Goal: Contribute content: Contribute content

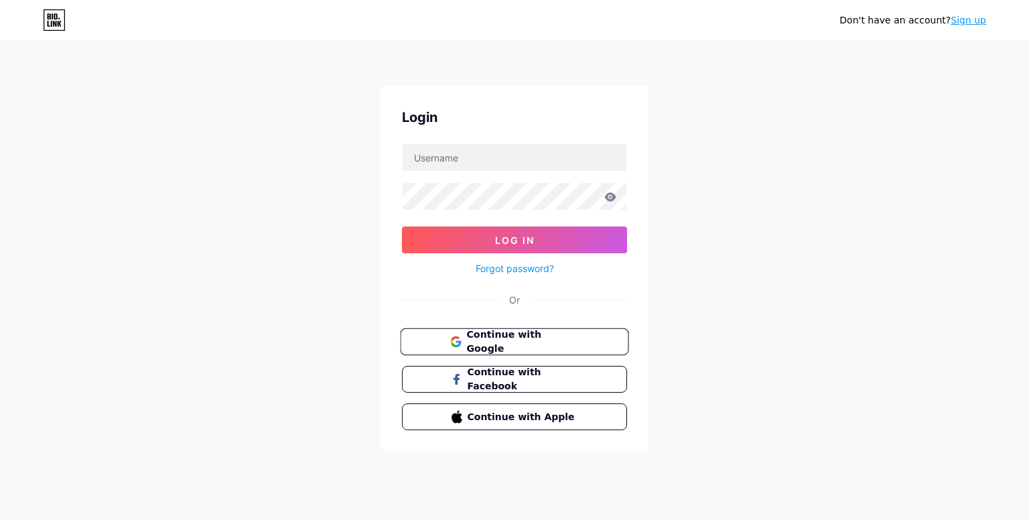
click at [585, 344] on button "Continue with Google" at bounding box center [514, 341] width 229 height 27
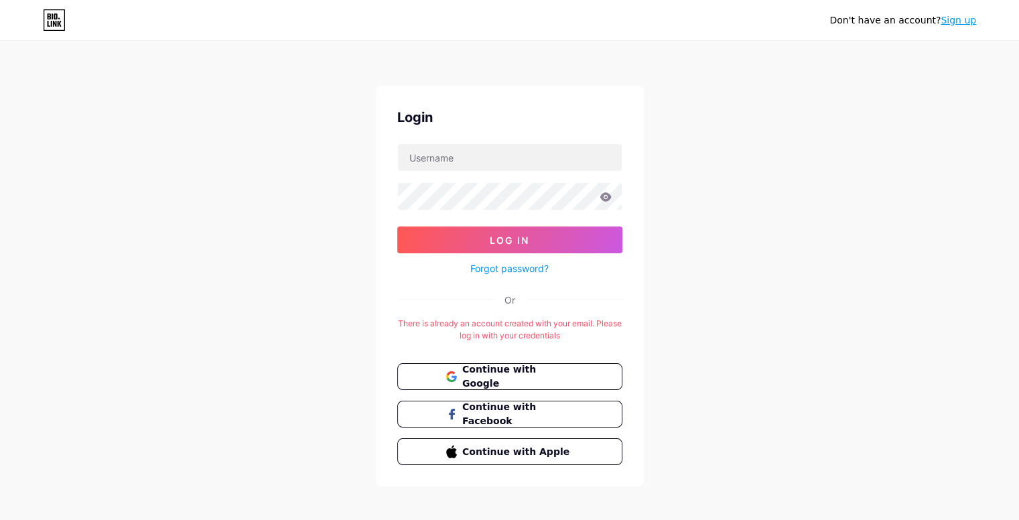
click at [965, 19] on link "Sign up" at bounding box center [959, 20] width 36 height 11
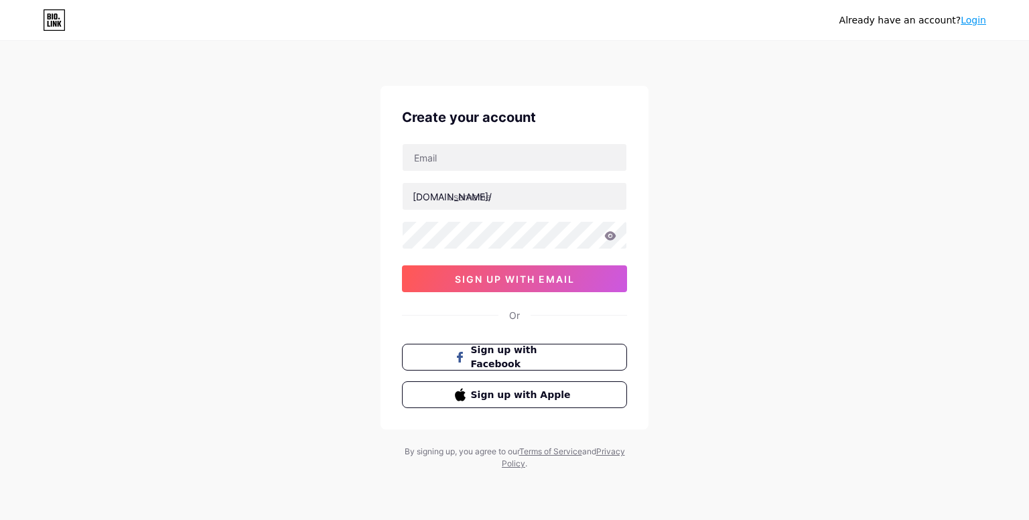
click at [982, 18] on link "Login" at bounding box center [973, 20] width 25 height 11
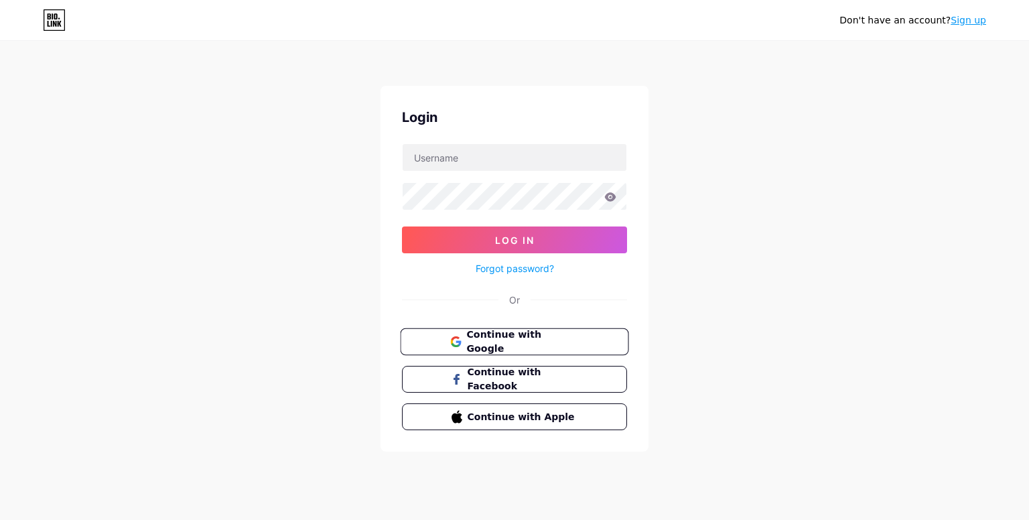
click at [562, 330] on button "Continue with Google" at bounding box center [514, 341] width 229 height 27
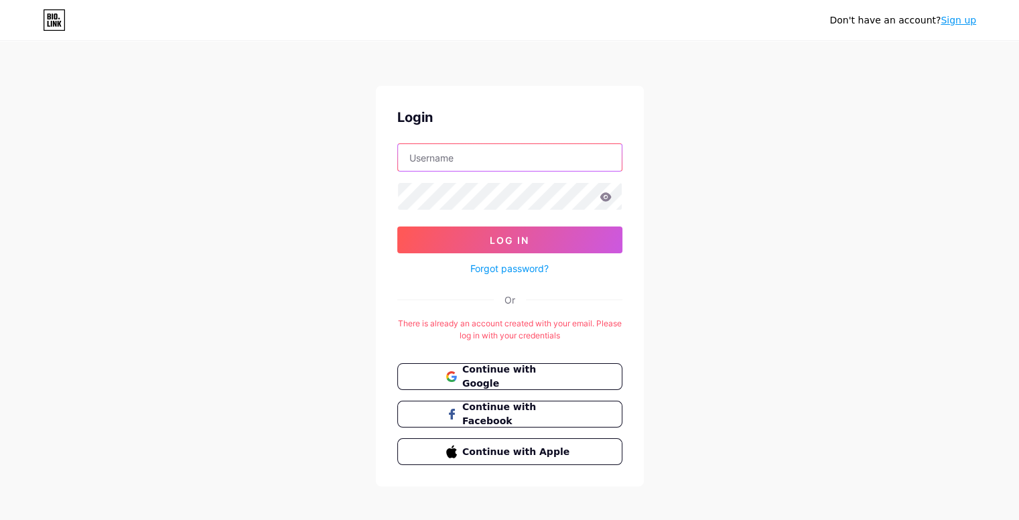
click at [505, 157] on input "text" at bounding box center [510, 157] width 224 height 27
type input "[EMAIL_ADDRESS][DOMAIN_NAME]"
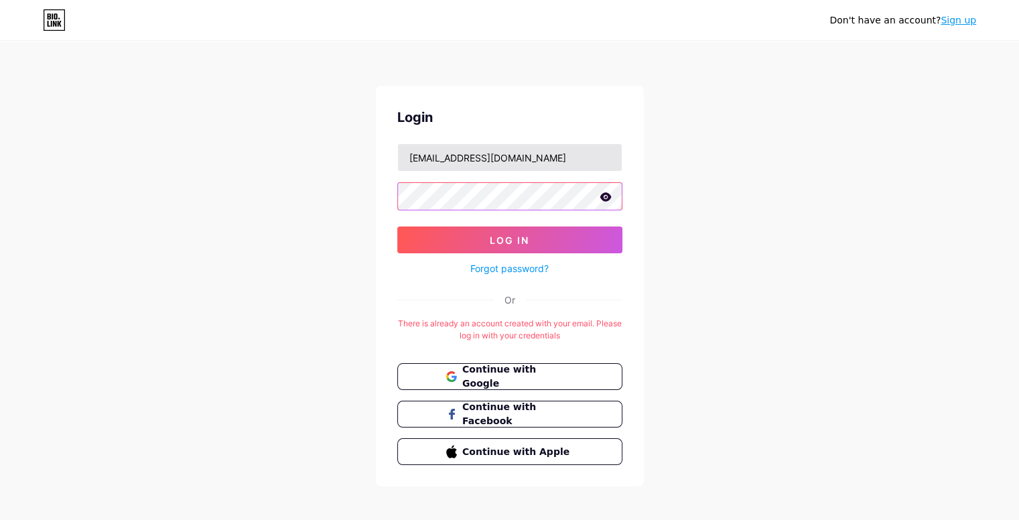
click at [397, 226] on button "Log In" at bounding box center [509, 239] width 225 height 27
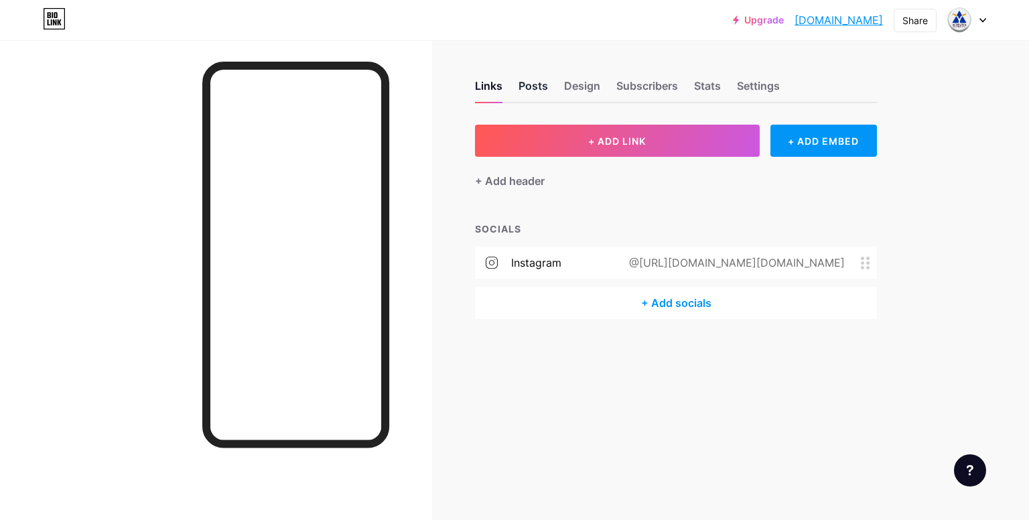
click at [545, 91] on div "Posts" at bounding box center [533, 90] width 29 height 24
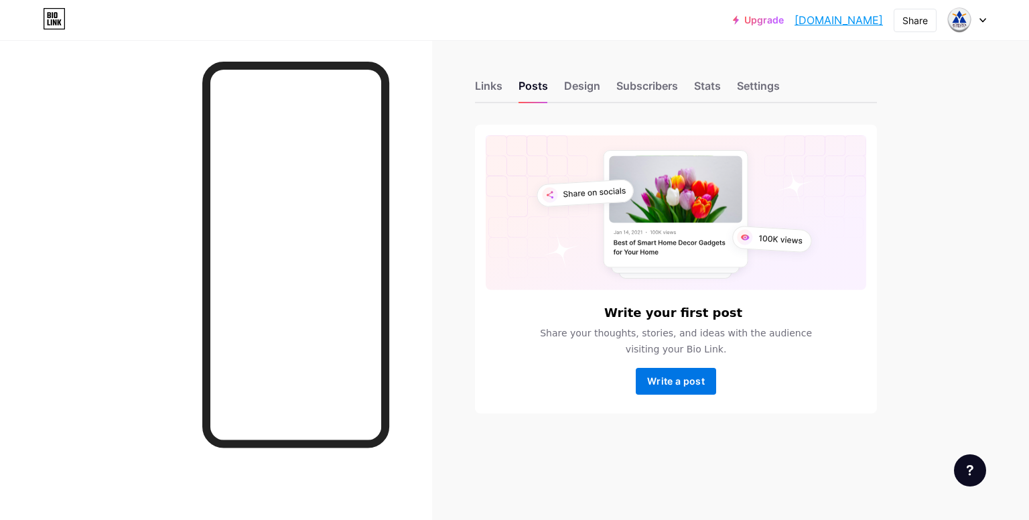
click at [668, 379] on span "Write a post" at bounding box center [676, 380] width 58 height 11
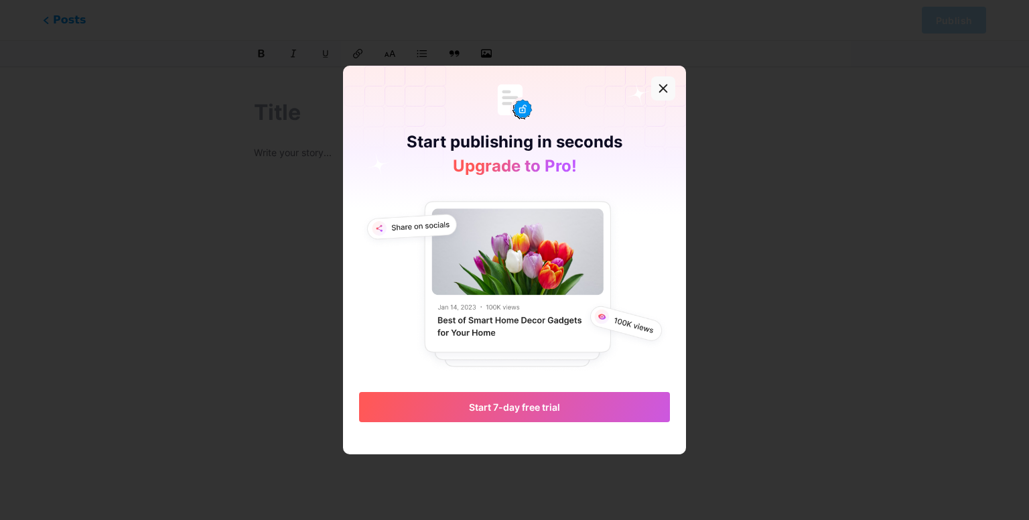
click at [663, 84] on icon at bounding box center [663, 88] width 11 height 11
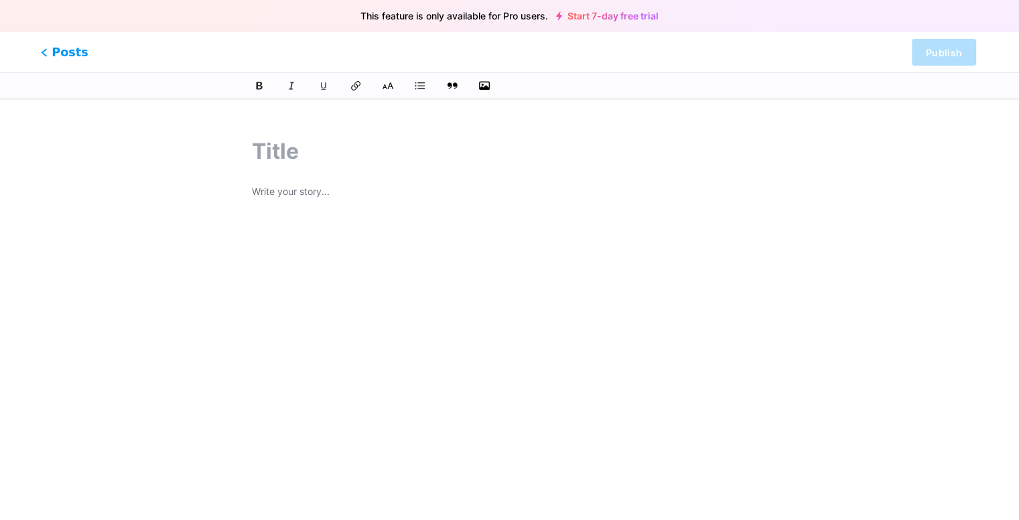
click at [56, 52] on span "Posts" at bounding box center [65, 52] width 48 height 17
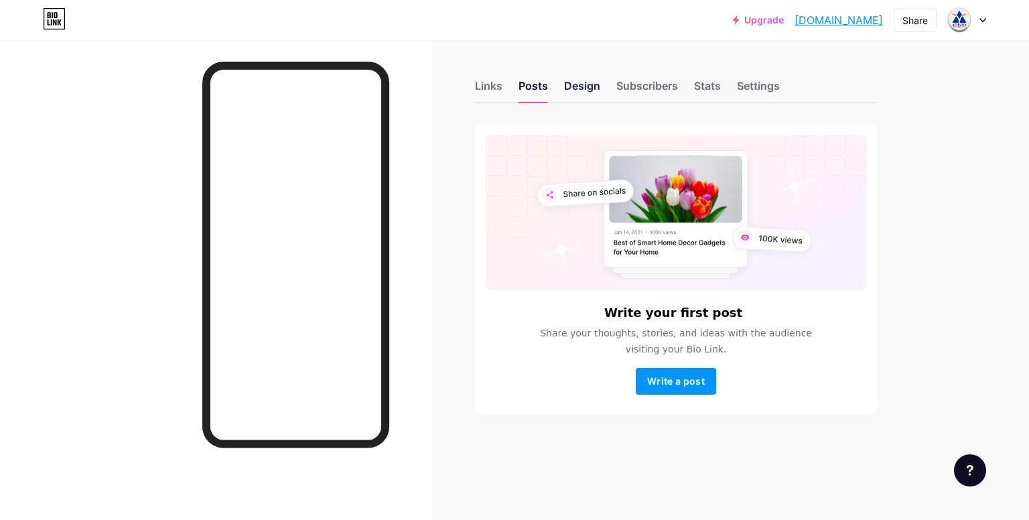
click at [591, 91] on div "Design" at bounding box center [582, 90] width 36 height 24
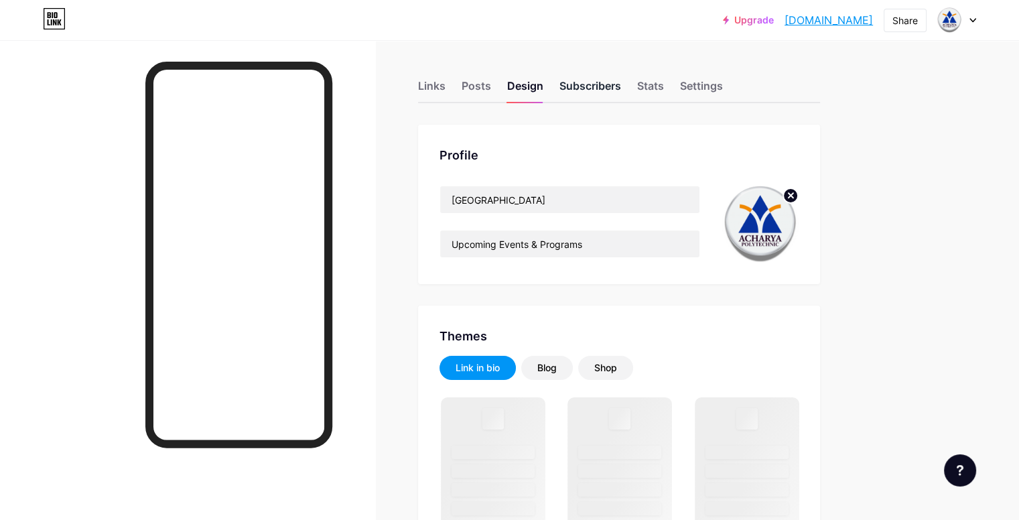
click at [621, 88] on div "Subscribers" at bounding box center [591, 90] width 62 height 24
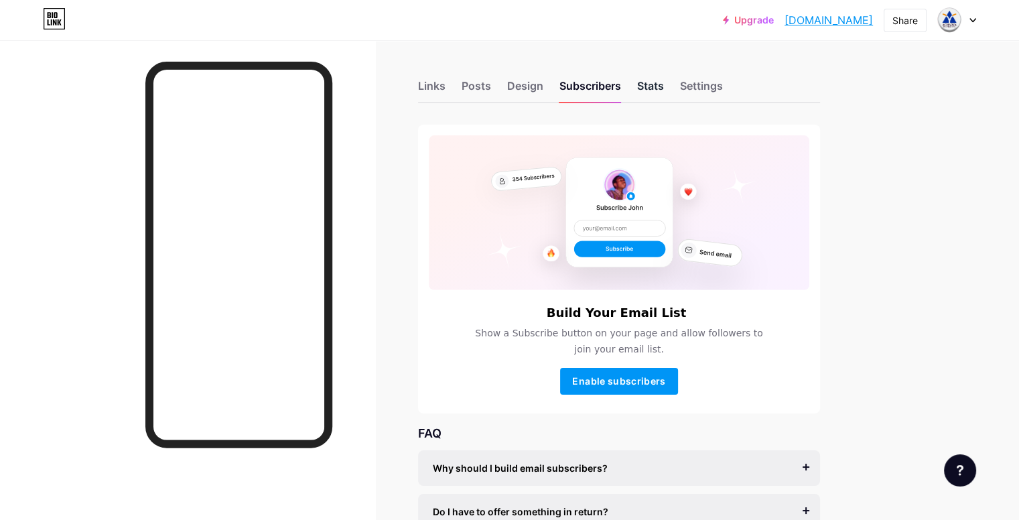
click at [664, 86] on div "Stats" at bounding box center [650, 90] width 27 height 24
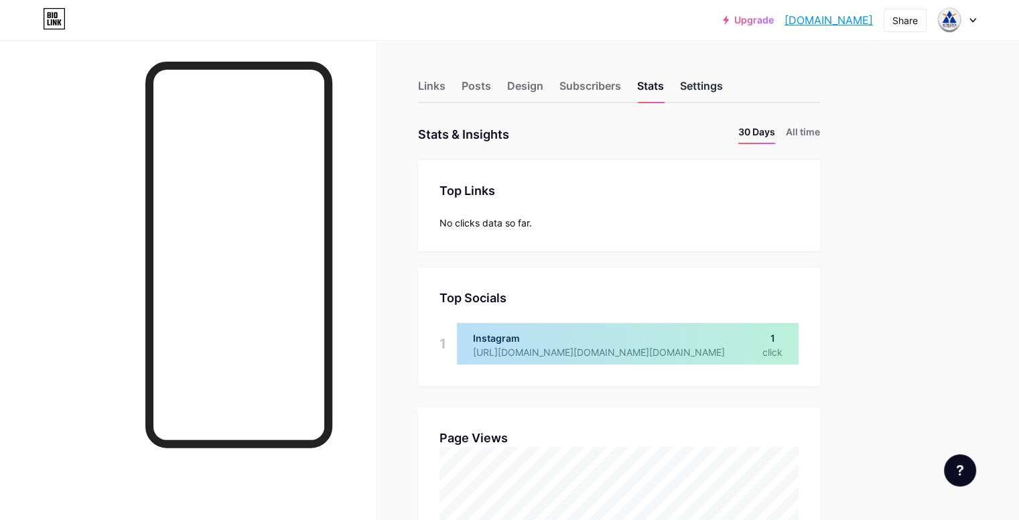
scroll to position [520, 1019]
click at [799, 350] on div at bounding box center [628, 344] width 342 height 42
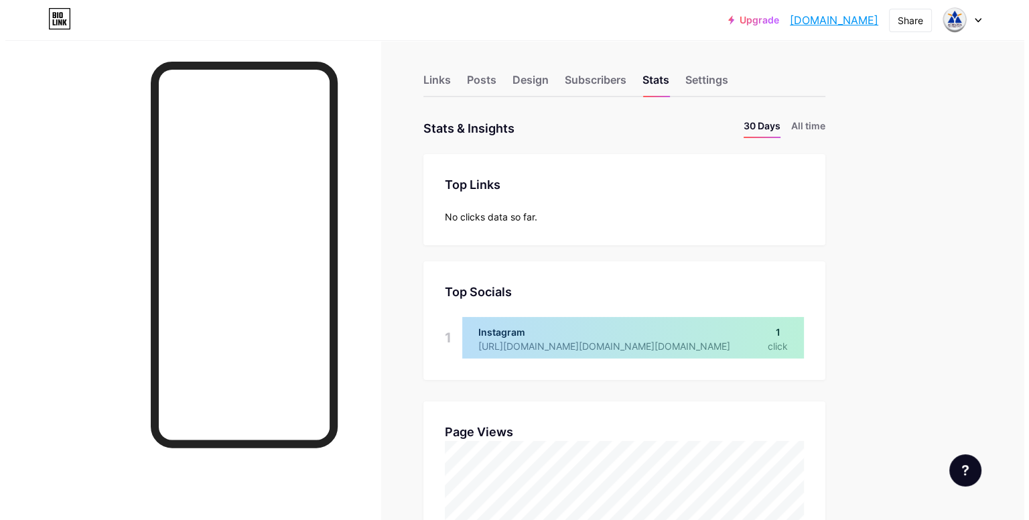
scroll to position [0, 0]
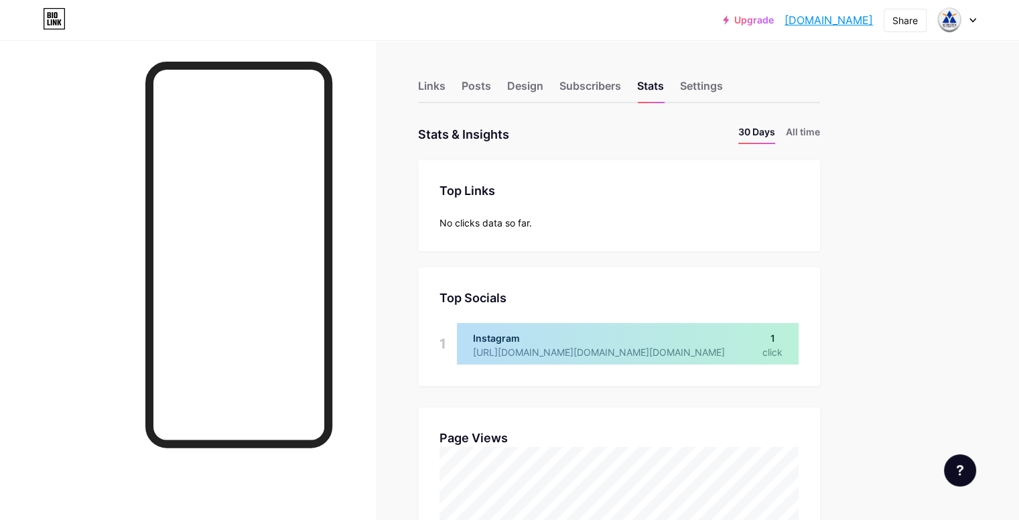
click at [606, 332] on div at bounding box center [628, 344] width 342 height 42
click at [534, 295] on div "Top Socials" at bounding box center [619, 298] width 359 height 18
click at [582, 212] on div "Top Links Links No clicks data so far." at bounding box center [619, 205] width 402 height 91
click at [491, 92] on div "Posts" at bounding box center [476, 90] width 29 height 24
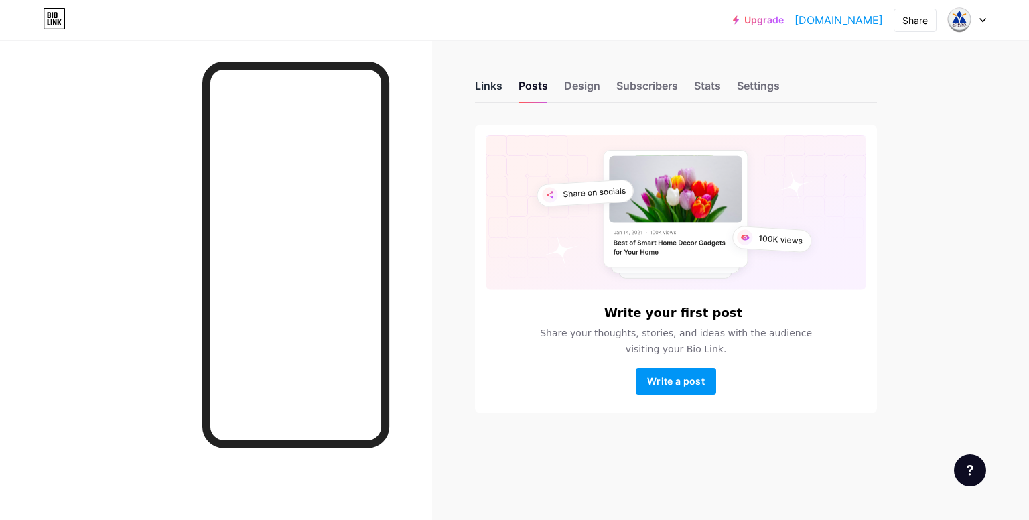
click at [485, 92] on div "Links" at bounding box center [488, 90] width 27 height 24
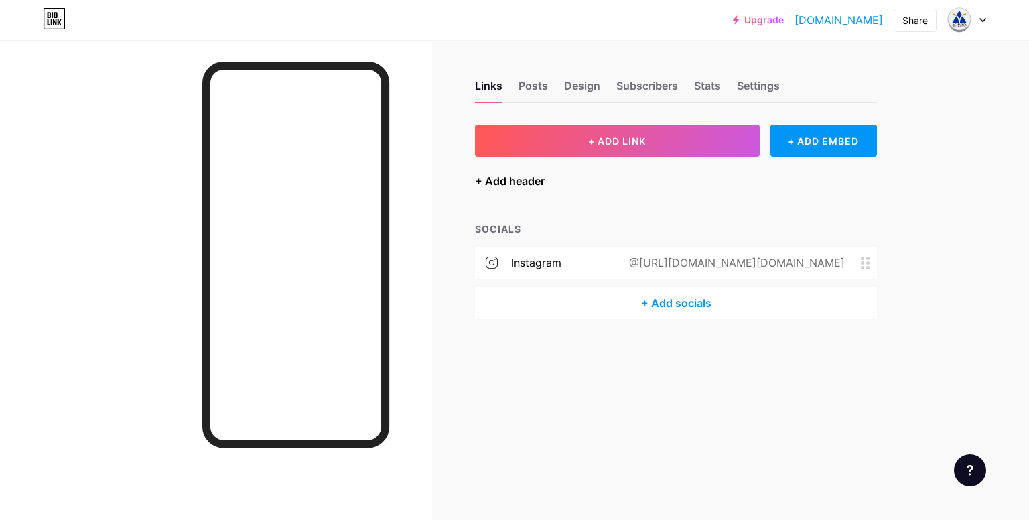
click at [517, 182] on div "+ Add header" at bounding box center [510, 181] width 70 height 16
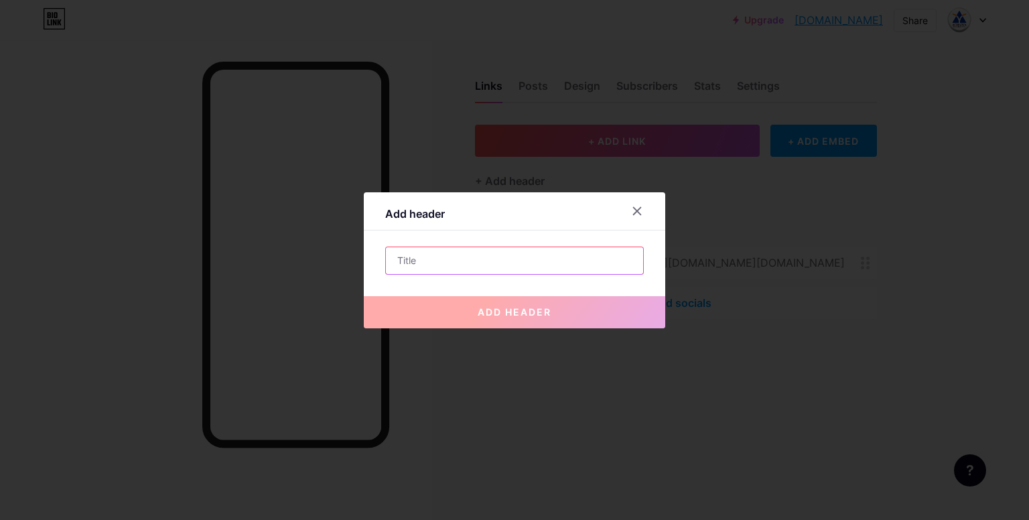
click at [468, 261] on input "text" at bounding box center [514, 260] width 257 height 27
paste input "https://drive.google.com/drive/folders/1nZyOfeABihOmhDS9PixwpNi88JTNrwtF?usp=sha"
type input "https://drive.google.com/drive/folders/1nZyOfeABihOmhDS9PixwpNi88JTNrwtF?usp=sha"
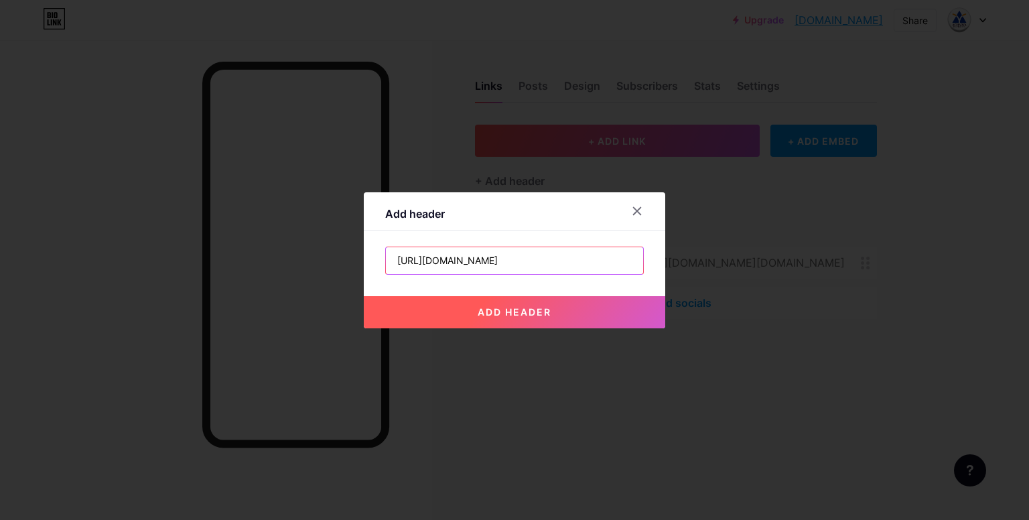
click at [529, 254] on input "https://drive.google.com/drive/folders/1nZyOfeABihOmhDS9PixwpNi88JTNrwtF?usp=sha" at bounding box center [514, 260] width 257 height 27
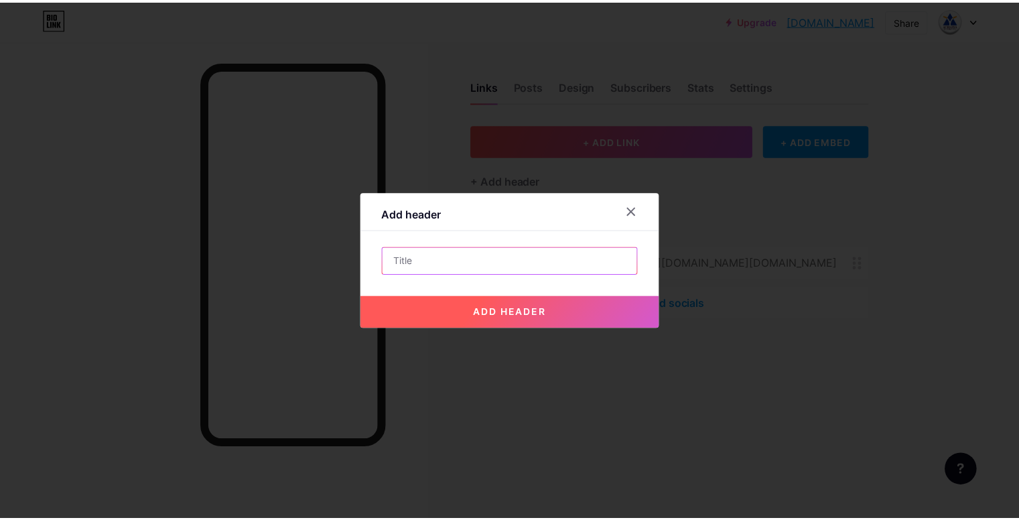
scroll to position [0, 0]
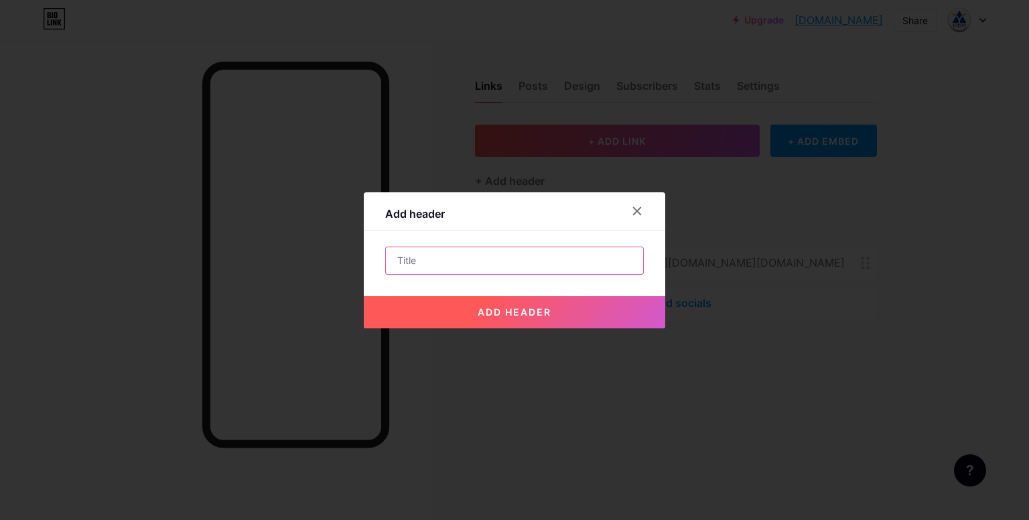
click at [504, 258] on input "text" at bounding box center [514, 260] width 257 height 27
click at [643, 211] on div at bounding box center [637, 211] width 24 height 24
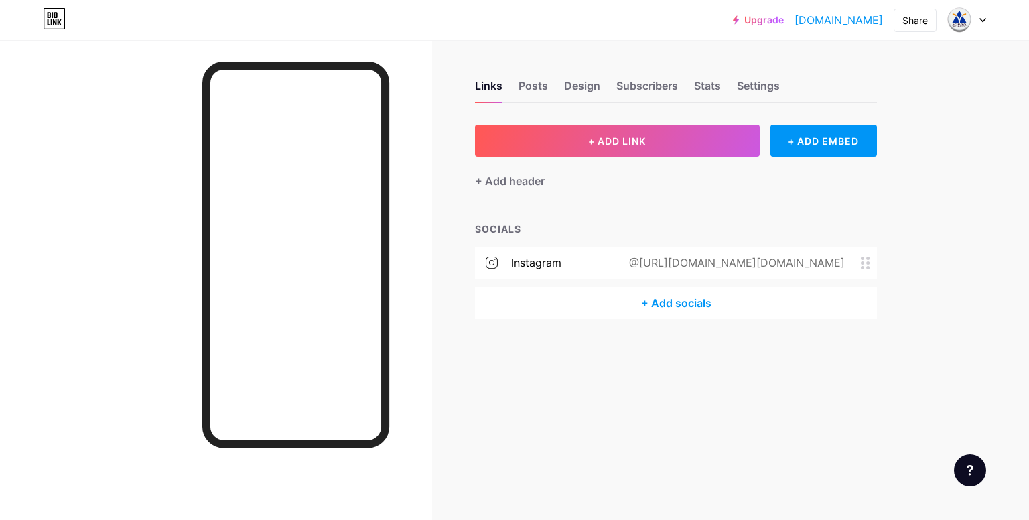
click at [422, 198] on div at bounding box center [216, 300] width 432 height 520
click at [769, 96] on div "Settings" at bounding box center [758, 90] width 43 height 24
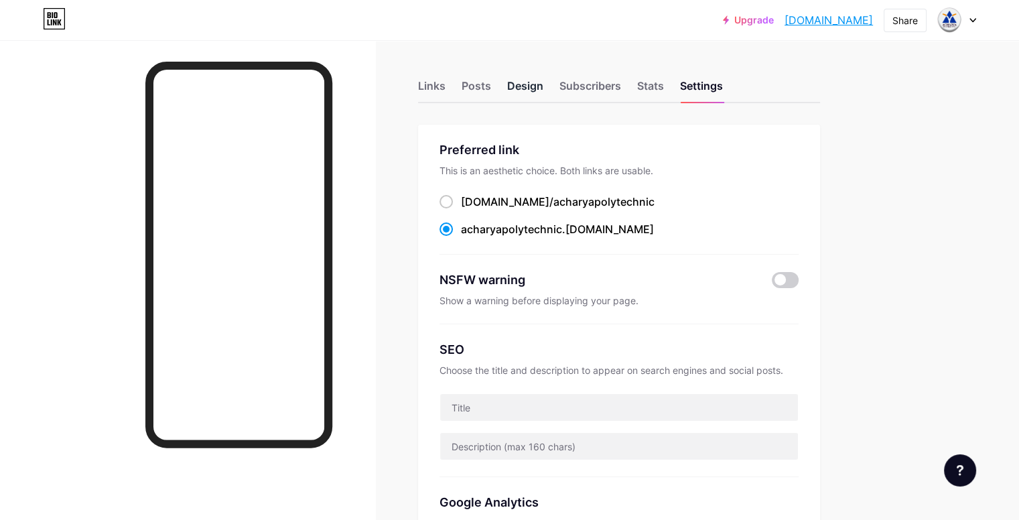
click at [543, 95] on div "Design" at bounding box center [525, 90] width 36 height 24
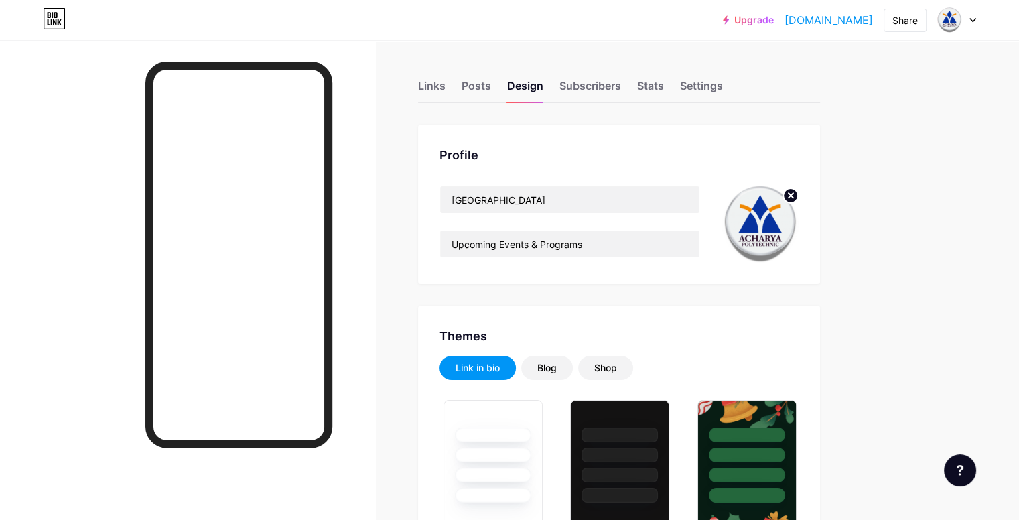
type input "#e8f7de"
type input "#000000"
click at [446, 83] on div "Links" at bounding box center [431, 90] width 27 height 24
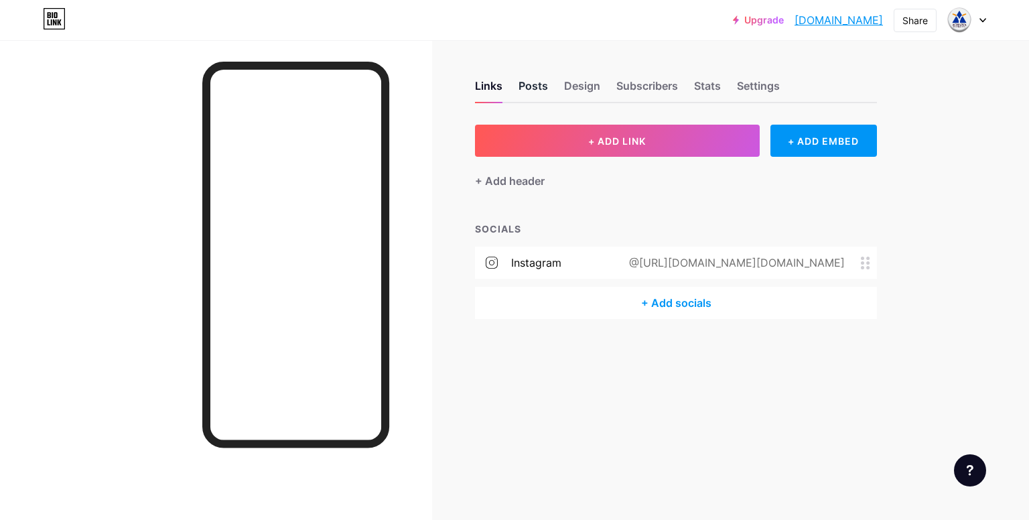
click at [523, 84] on div "Posts" at bounding box center [533, 90] width 29 height 24
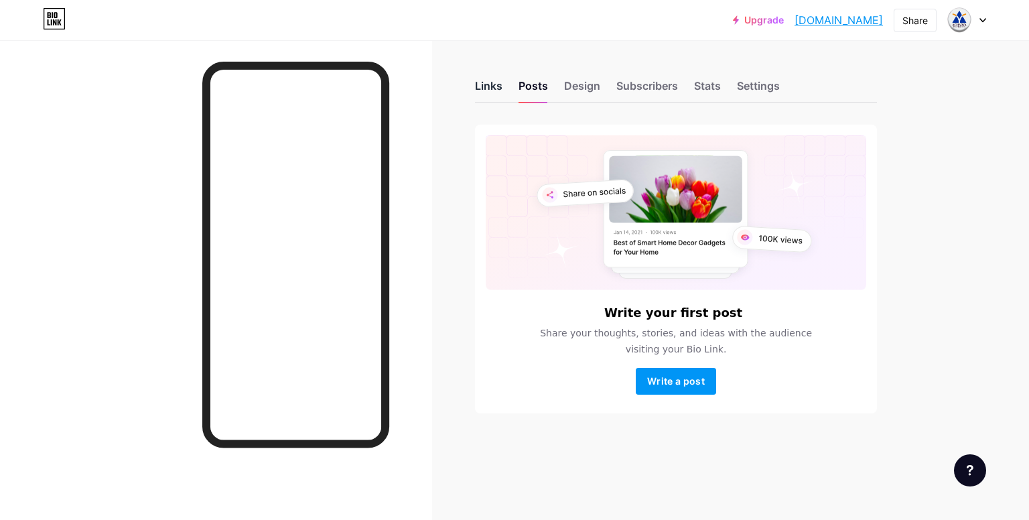
click at [495, 82] on div "Links" at bounding box center [488, 90] width 27 height 24
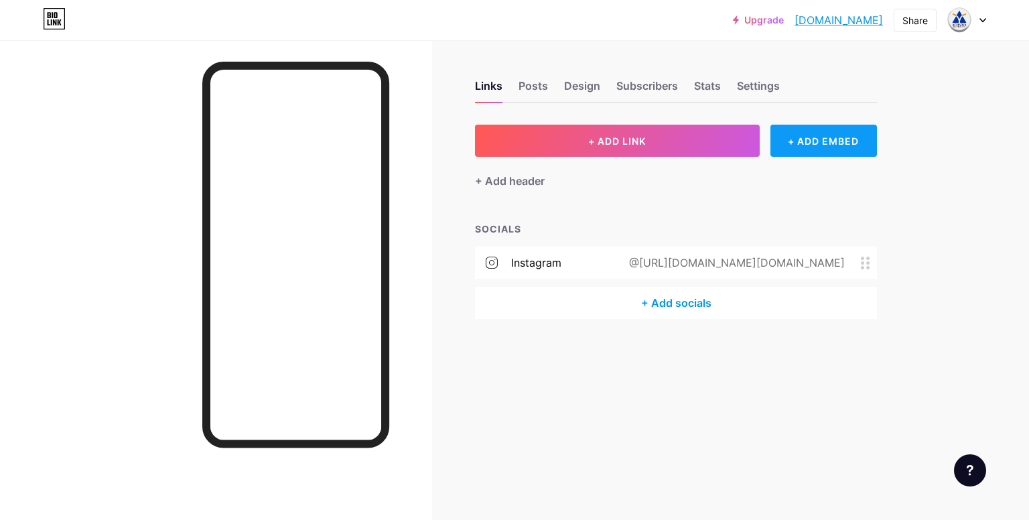
click at [824, 149] on div "+ ADD EMBED" at bounding box center [824, 141] width 107 height 32
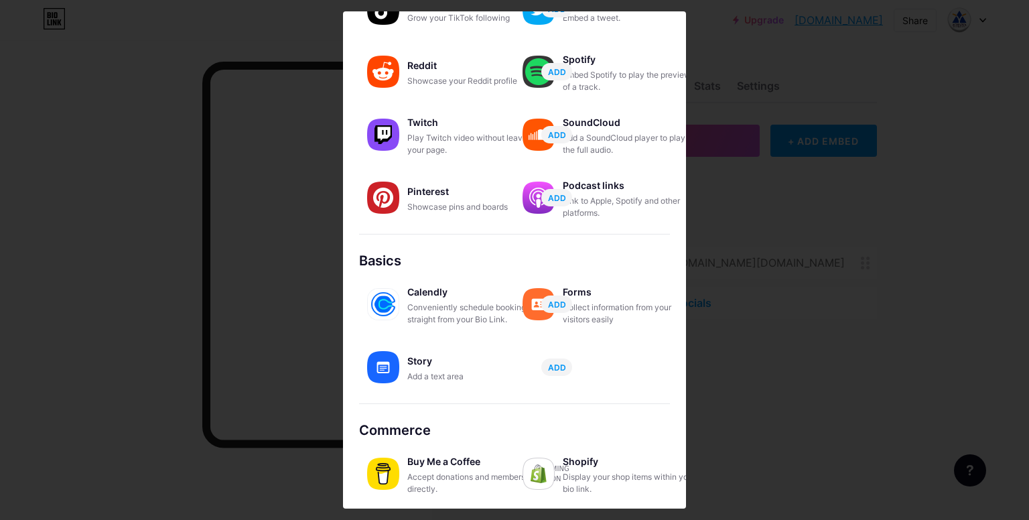
scroll to position [185, 0]
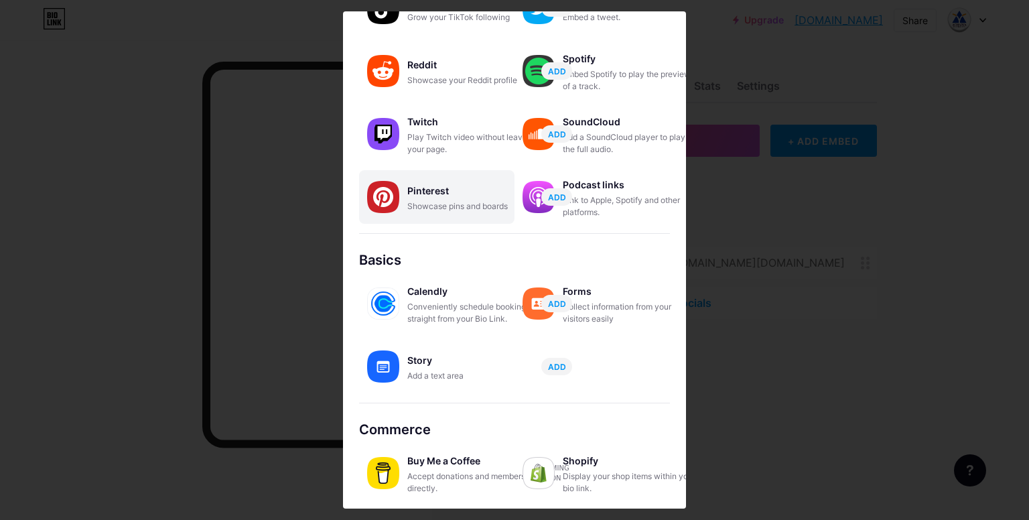
click at [476, 200] on div "Showcase pins and boards" at bounding box center [474, 206] width 134 height 12
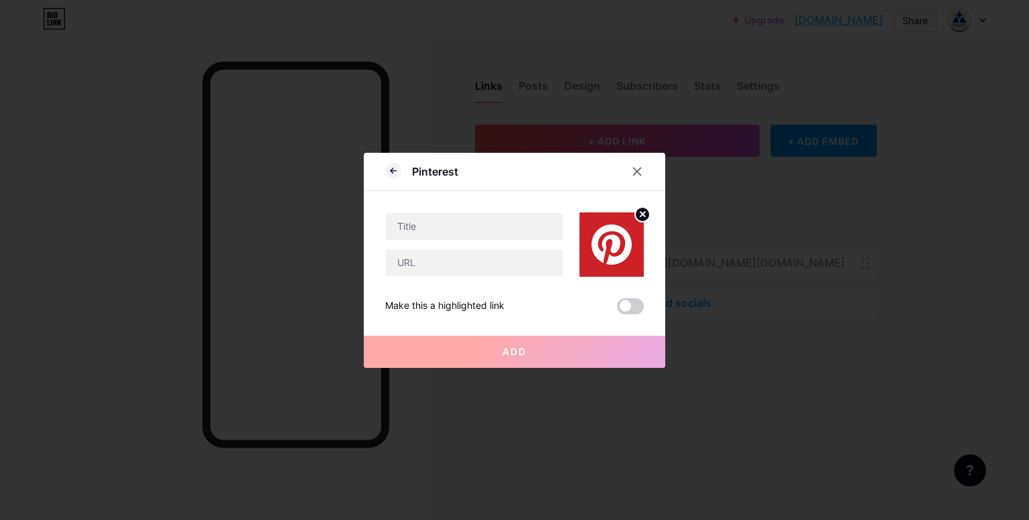
scroll to position [0, 0]
click at [491, 226] on input "text" at bounding box center [474, 226] width 177 height 27
click at [641, 212] on icon at bounding box center [643, 214] width 5 height 5
click at [643, 171] on div at bounding box center [637, 171] width 24 height 24
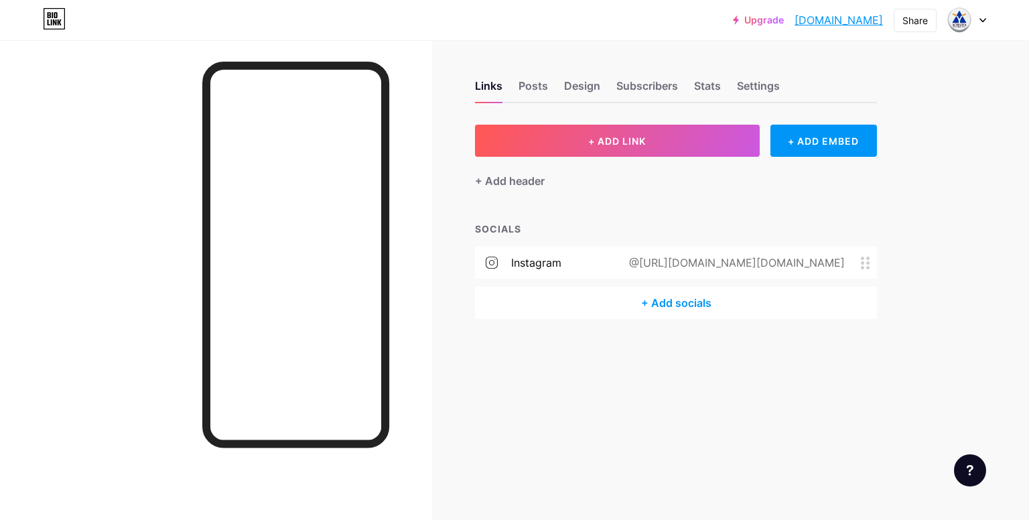
click at [504, 92] on div "Links Posts Design Subscribers Stats Settings" at bounding box center [676, 79] width 402 height 47
click at [519, 89] on div "Posts" at bounding box center [533, 90] width 29 height 24
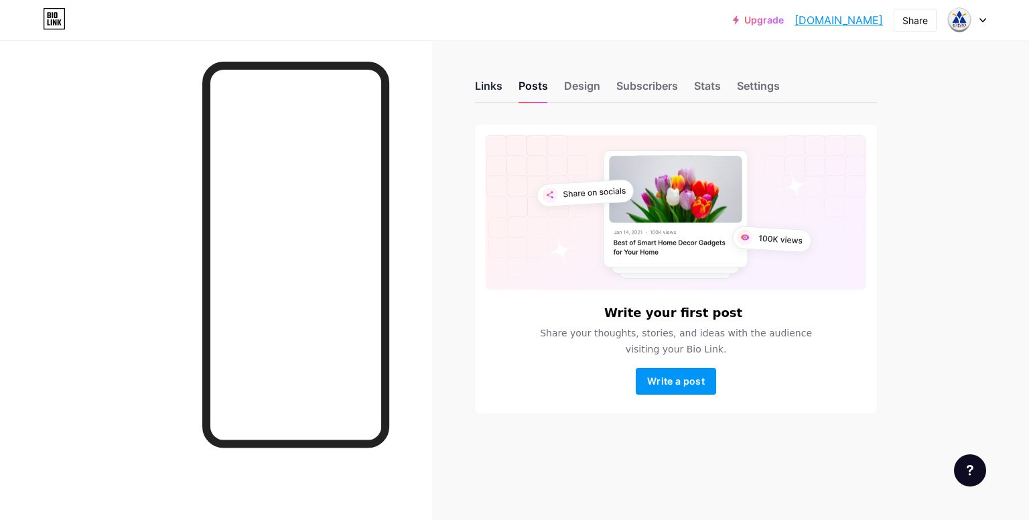
click at [488, 90] on div "Links" at bounding box center [488, 90] width 27 height 24
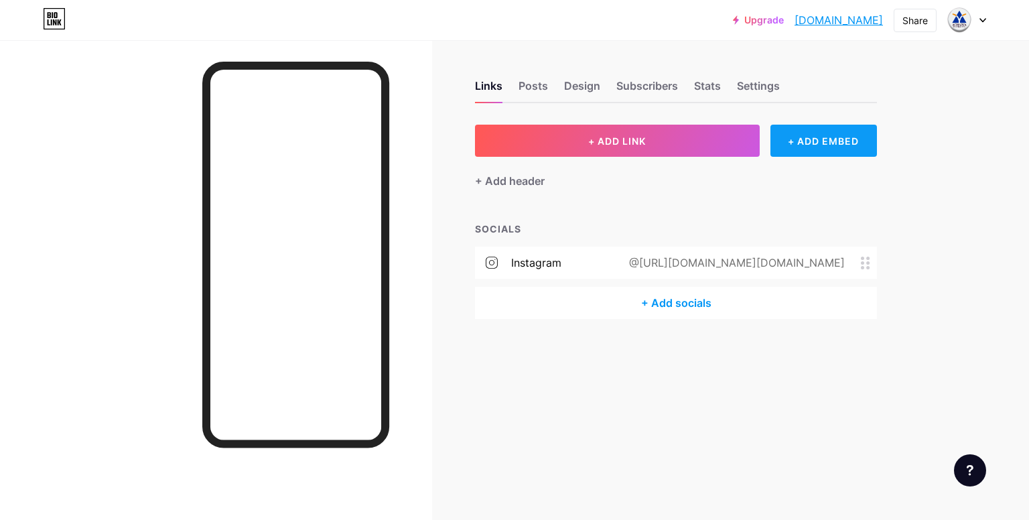
click at [812, 140] on div "+ ADD EMBED" at bounding box center [824, 141] width 107 height 32
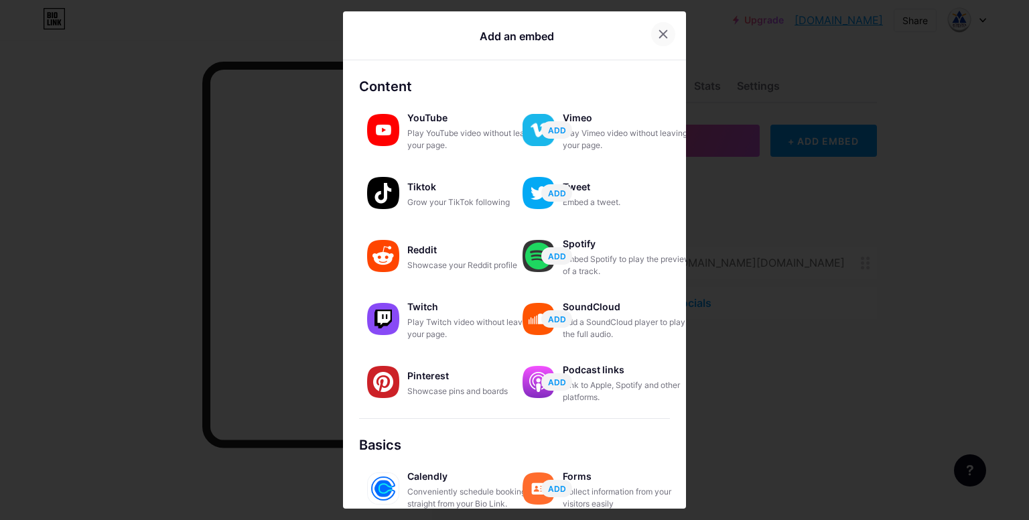
click at [663, 33] on icon at bounding box center [663, 34] width 11 height 11
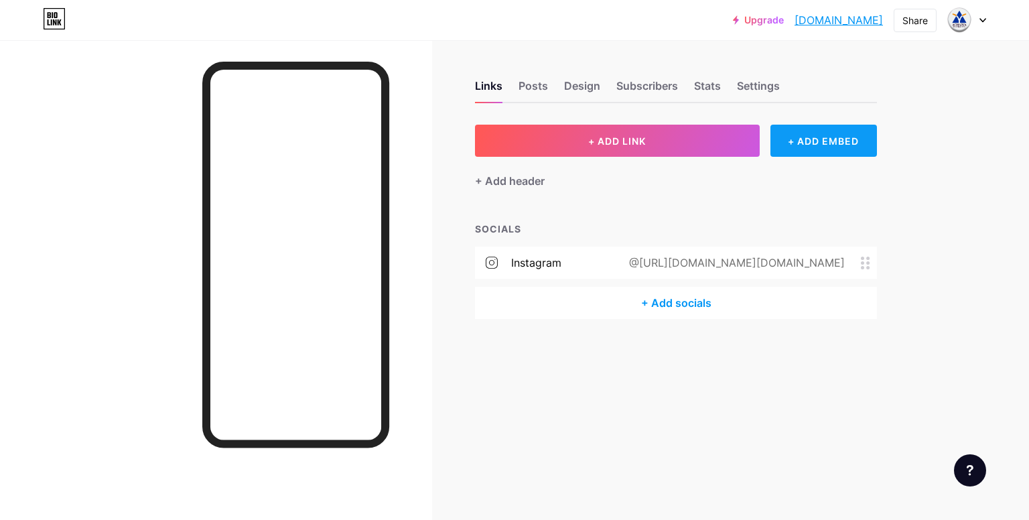
click at [793, 135] on div "+ ADD EMBED" at bounding box center [824, 141] width 107 height 32
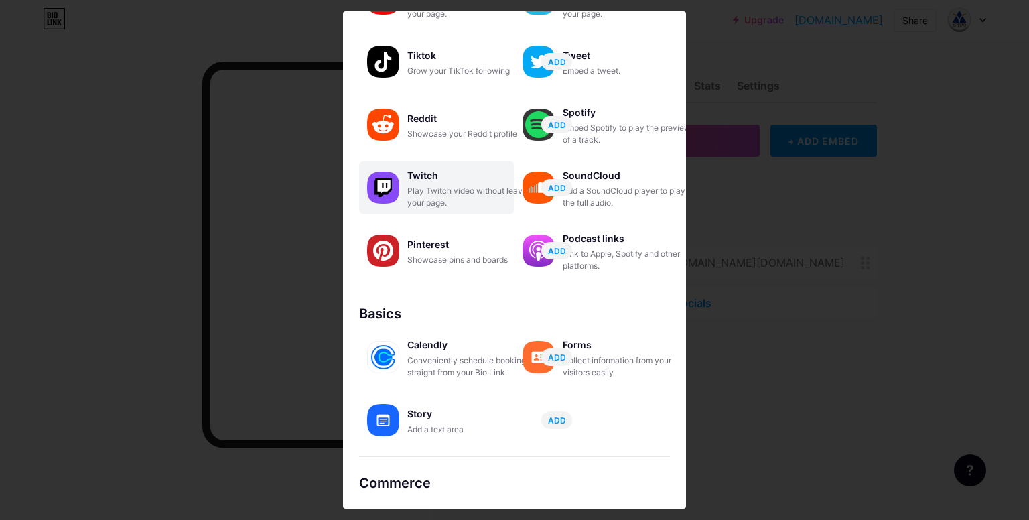
scroll to position [134, 0]
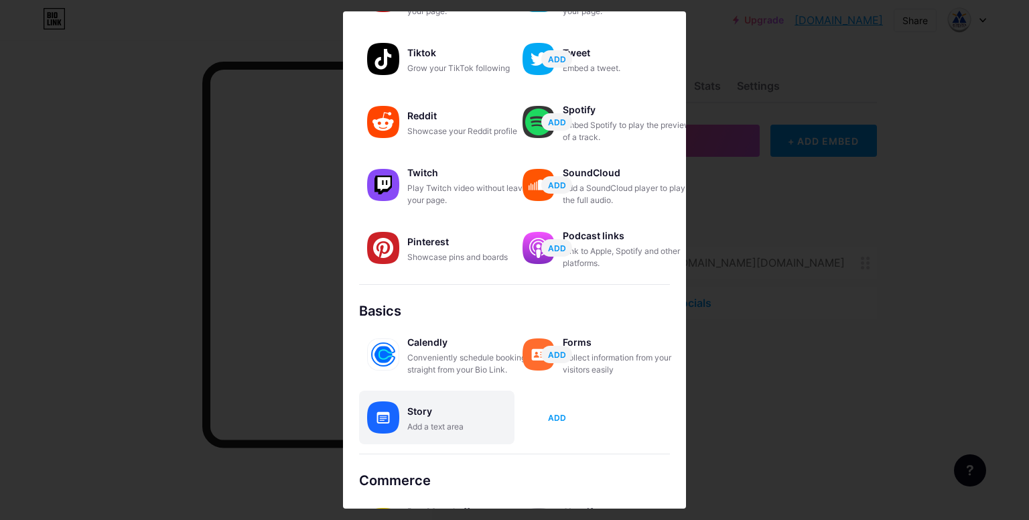
click at [563, 412] on span "ADD" at bounding box center [557, 417] width 18 height 11
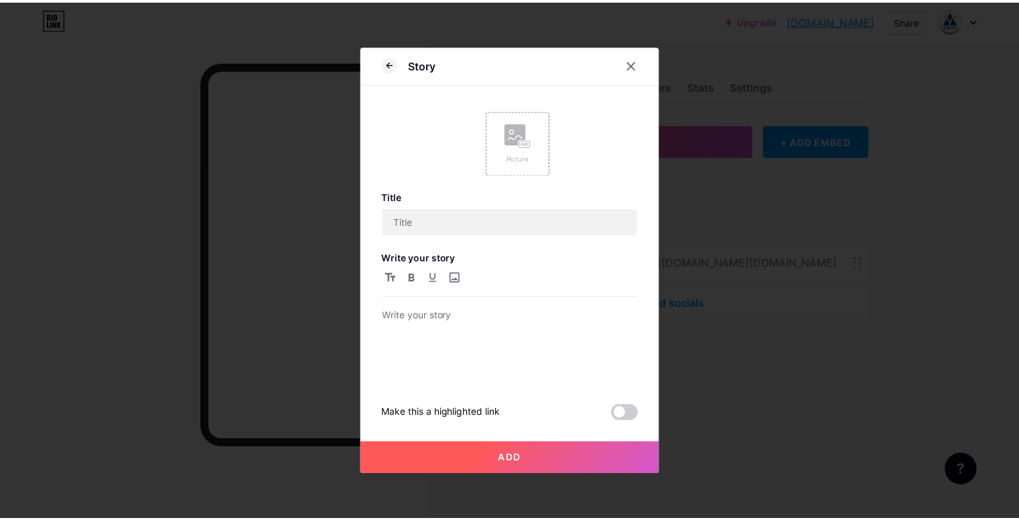
scroll to position [0, 0]
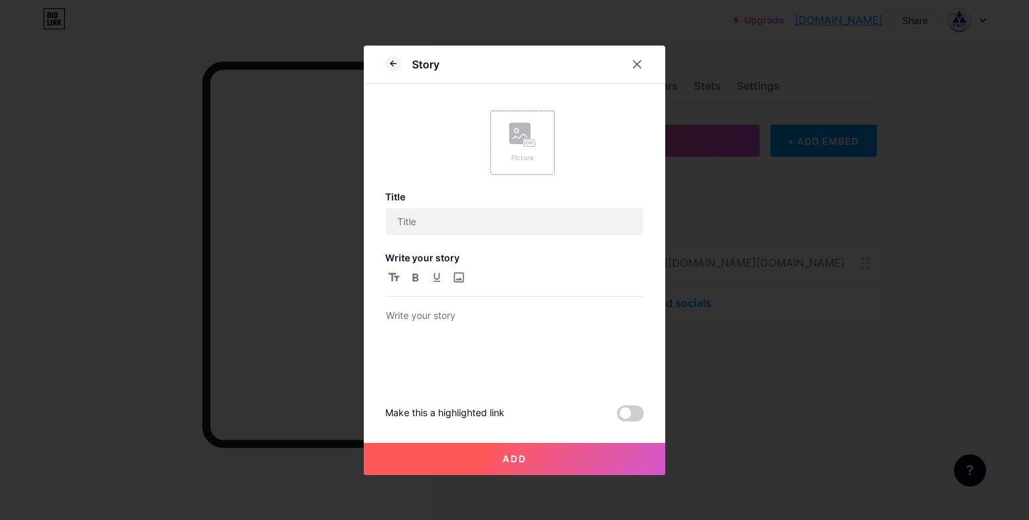
click at [535, 138] on icon at bounding box center [522, 135] width 27 height 25
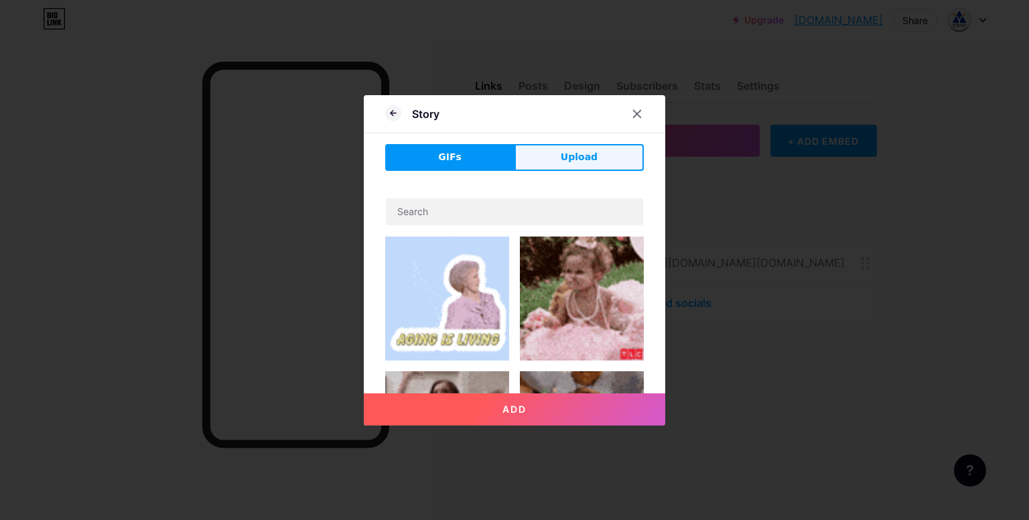
click at [580, 153] on span "Upload" at bounding box center [579, 157] width 37 height 14
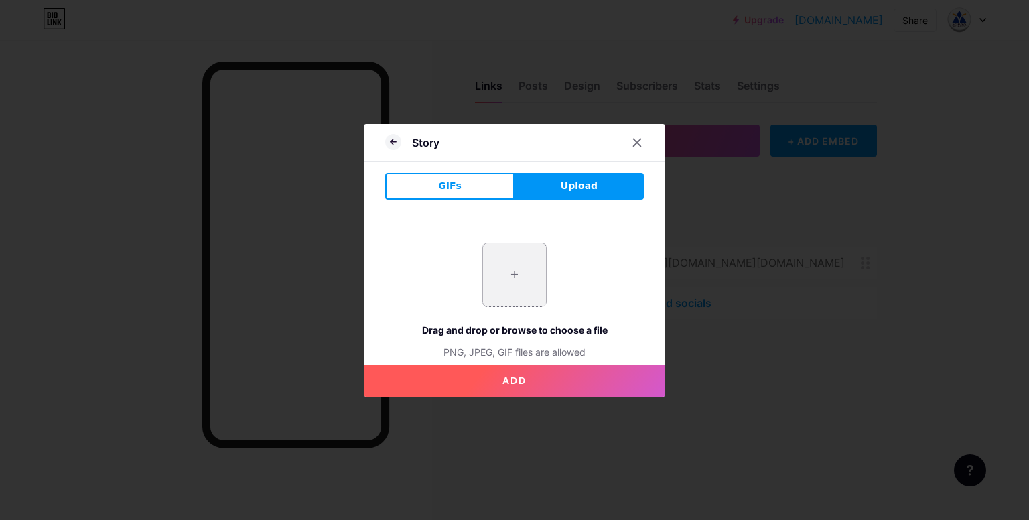
click at [517, 252] on input "file" at bounding box center [514, 274] width 63 height 63
type input "C:\fakepath\no-event.jpg"
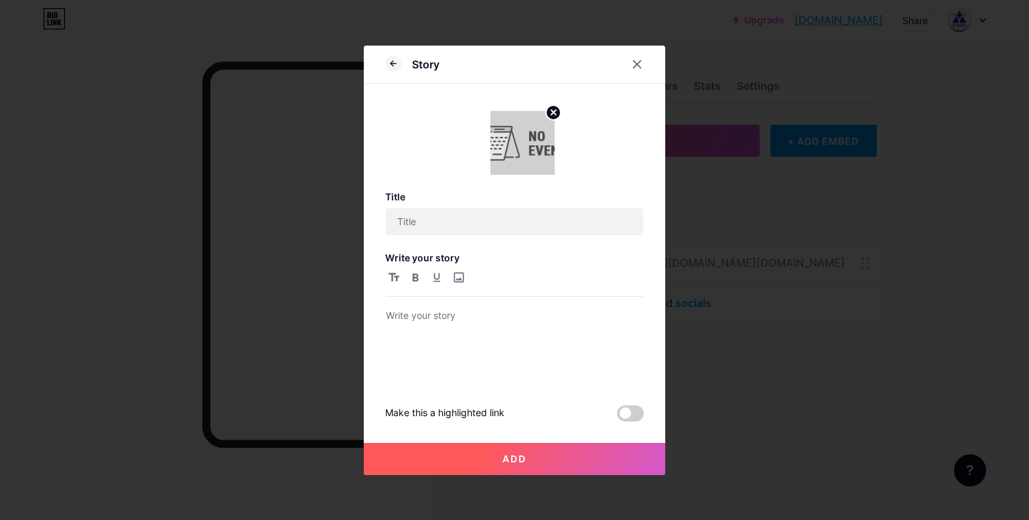
click at [530, 159] on img at bounding box center [523, 143] width 64 height 64
click at [466, 219] on input "text" at bounding box center [514, 221] width 257 height 27
click at [633, 416] on span at bounding box center [630, 413] width 27 height 16
click at [617, 417] on input "checkbox" at bounding box center [617, 417] width 0 height 0
click at [531, 453] on button "Add" at bounding box center [515, 459] width 302 height 32
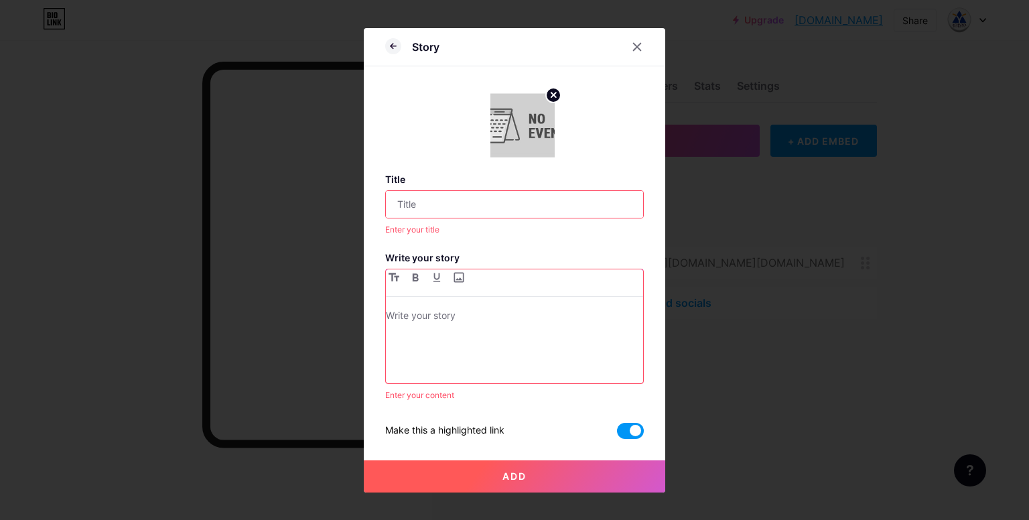
click at [443, 331] on div at bounding box center [514, 346] width 257 height 76
click at [448, 204] on input "text" at bounding box center [514, 204] width 257 height 27
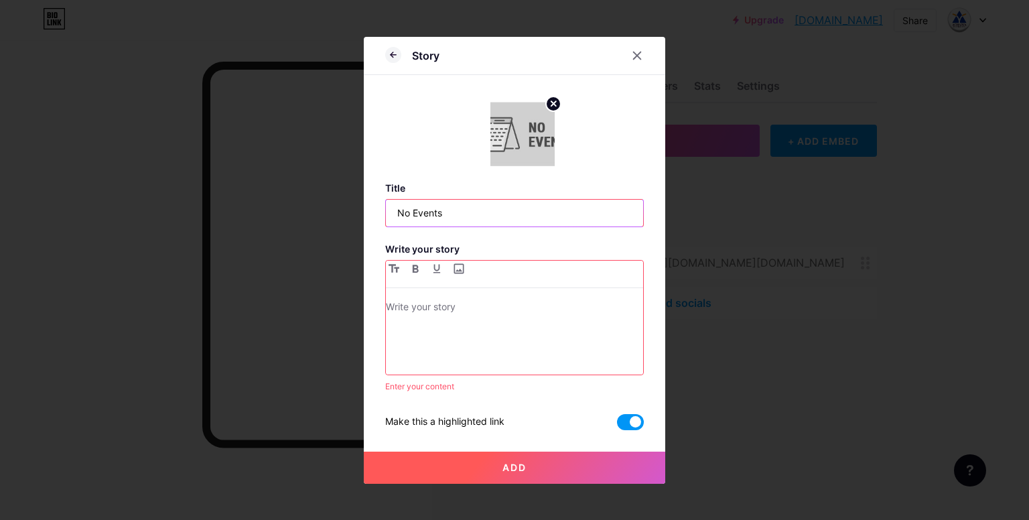
type input "No Events"
click at [474, 456] on button "Add" at bounding box center [515, 468] width 302 height 32
click at [477, 267] on div at bounding box center [514, 274] width 257 height 27
click at [446, 301] on p at bounding box center [514, 308] width 257 height 19
click at [501, 469] on button "Add" at bounding box center [515, 468] width 302 height 32
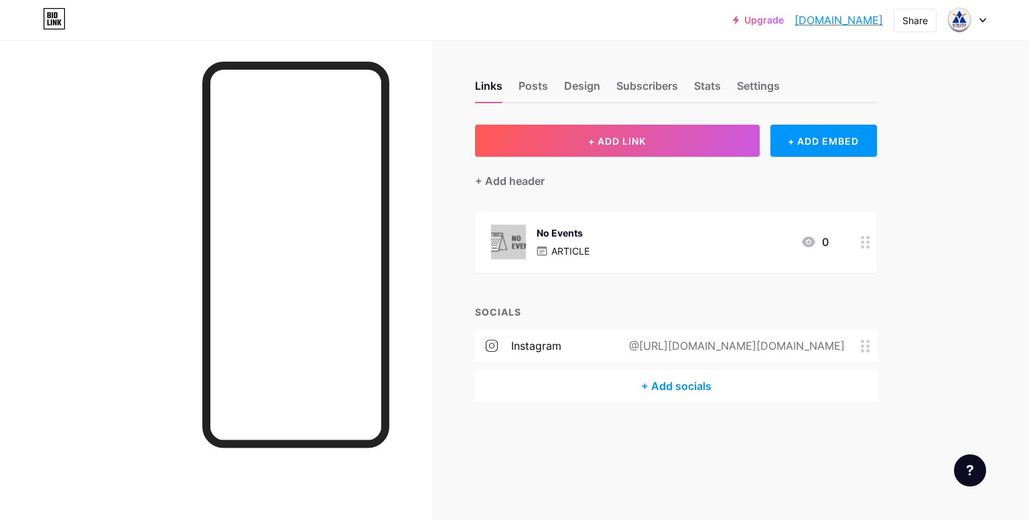
click at [48, 190] on div at bounding box center [216, 300] width 432 height 520
click at [852, 15] on link "acharyapolytechnic.bio.link" at bounding box center [839, 20] width 88 height 16
click at [866, 237] on icon at bounding box center [865, 242] width 9 height 13
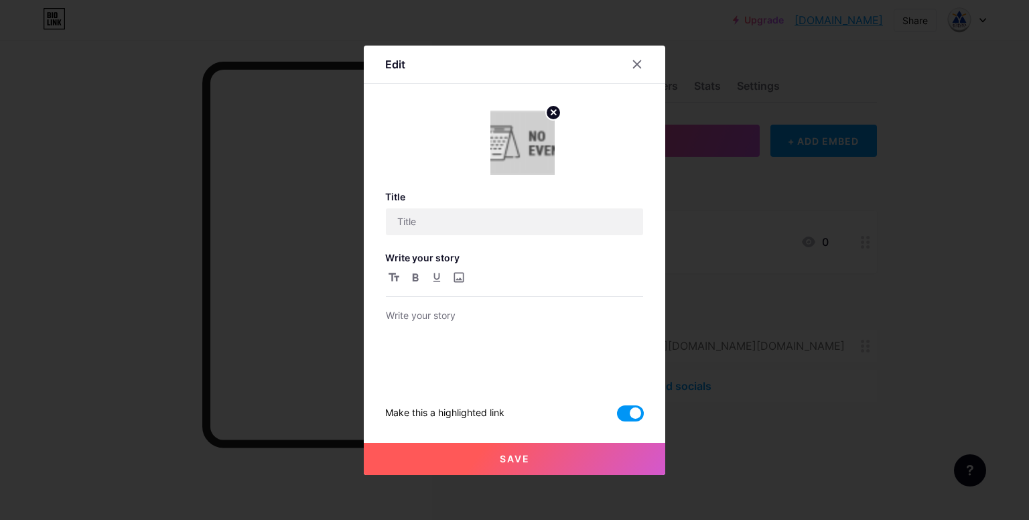
type input "No Events"
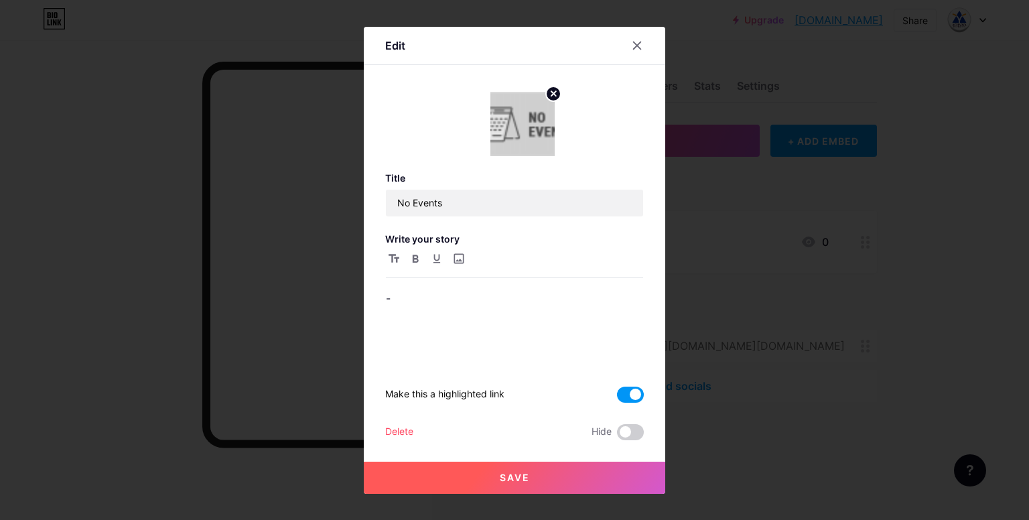
click at [402, 419] on div "Title No Events Write your story - Make this a highlighted link Delete Hide" at bounding box center [514, 306] width 259 height 268
click at [397, 426] on div "Delete" at bounding box center [399, 432] width 28 height 16
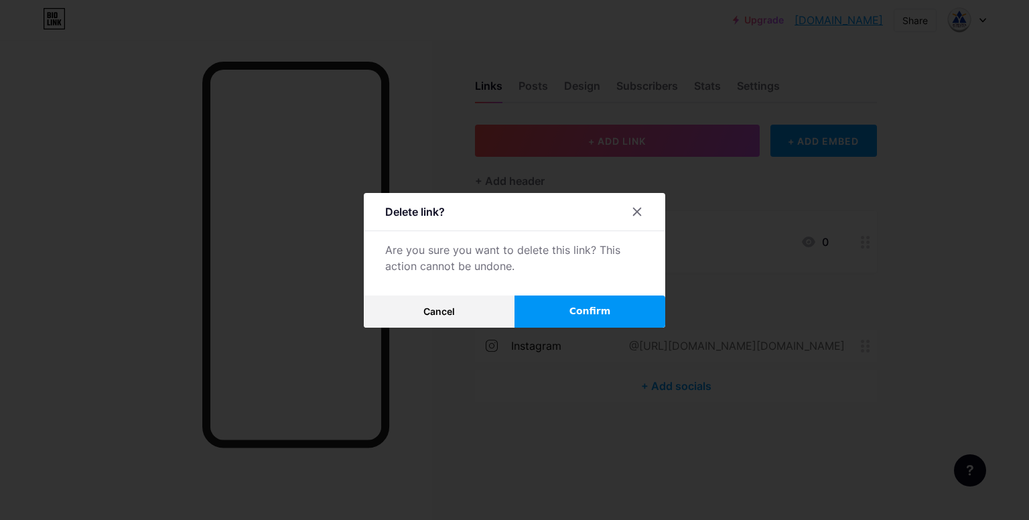
click at [574, 303] on button "Confirm" at bounding box center [590, 312] width 151 height 32
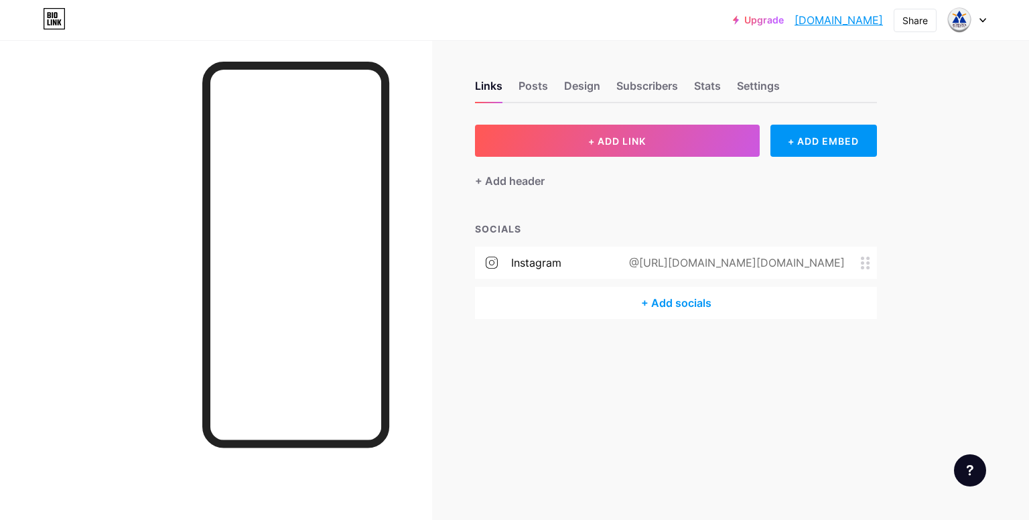
click at [529, 89] on div "Posts" at bounding box center [533, 90] width 29 height 24
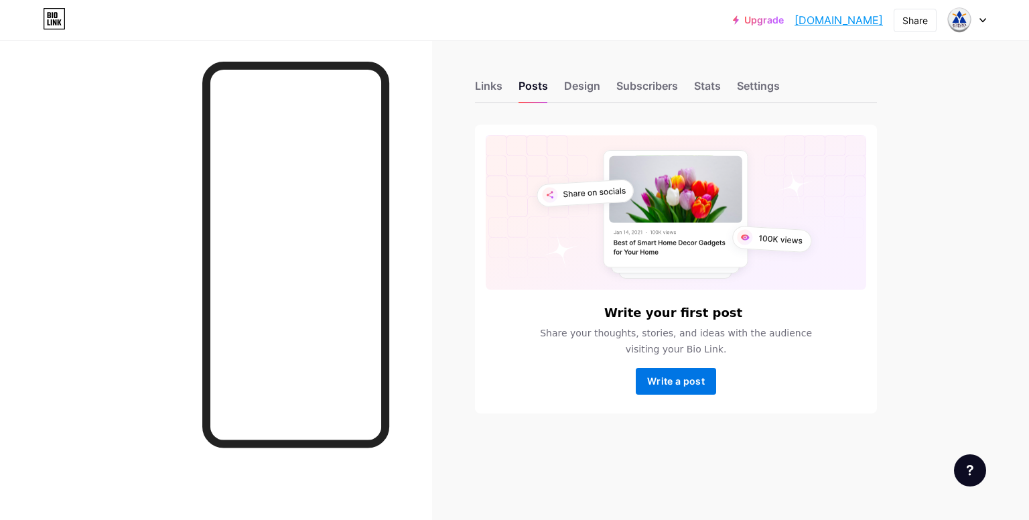
click at [677, 377] on span "Write a post" at bounding box center [676, 380] width 58 height 11
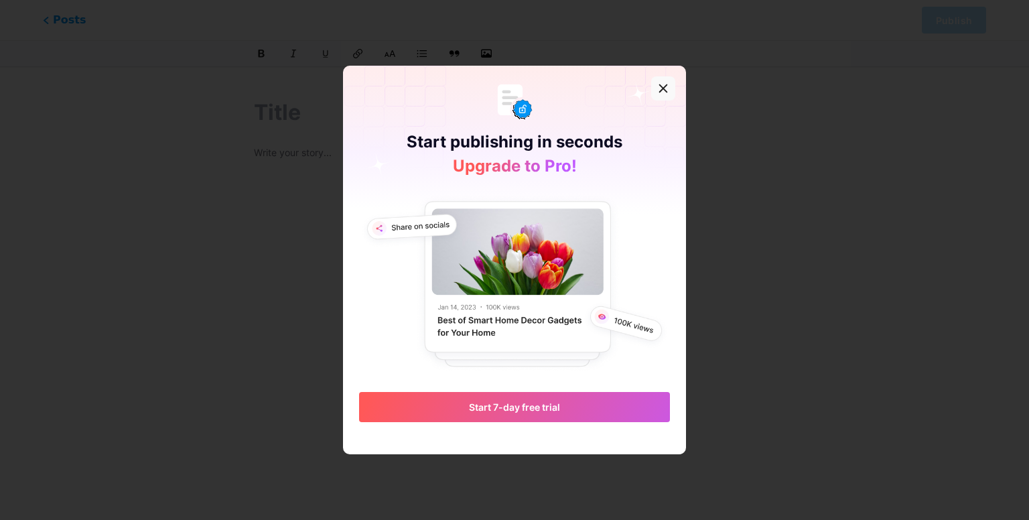
click at [665, 88] on icon at bounding box center [663, 88] width 11 height 11
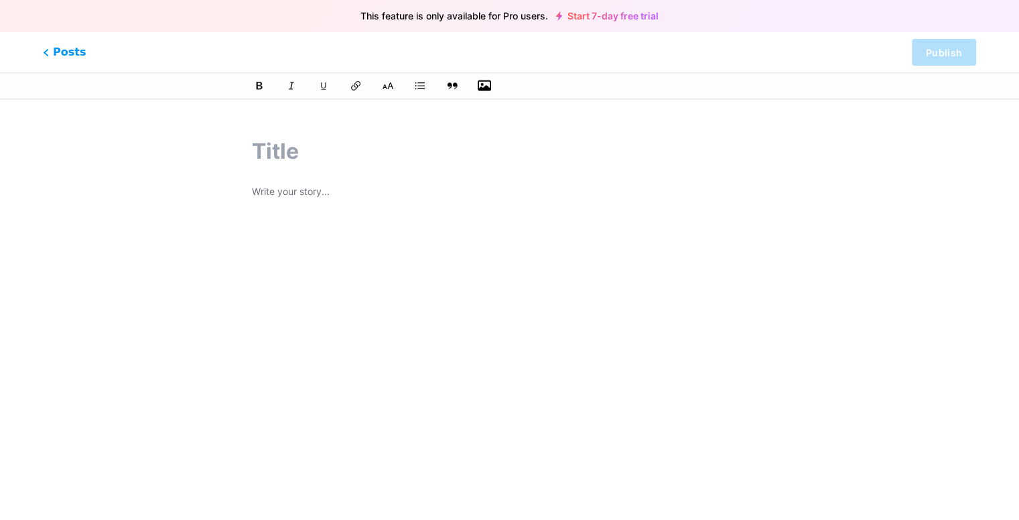
click at [485, 83] on icon "button" at bounding box center [484, 85] width 13 height 13
click at [0, 0] on input "file" at bounding box center [0, 0] width 0 height 0
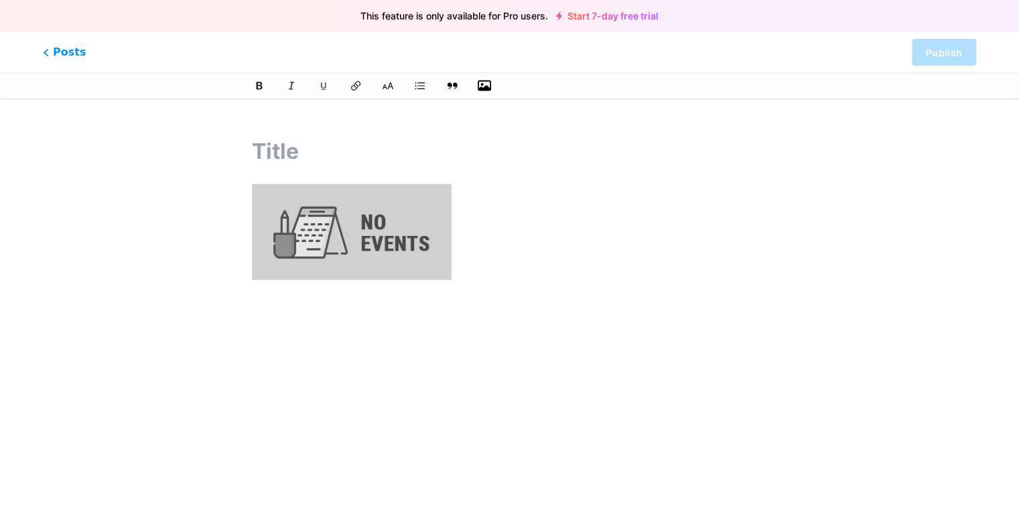
click at [288, 157] on input "text" at bounding box center [509, 151] width 515 height 32
click at [938, 38] on div "Posts Publish" at bounding box center [509, 52] width 1019 height 40
click at [263, 158] on input "text" at bounding box center [509, 151] width 515 height 32
type input "N"
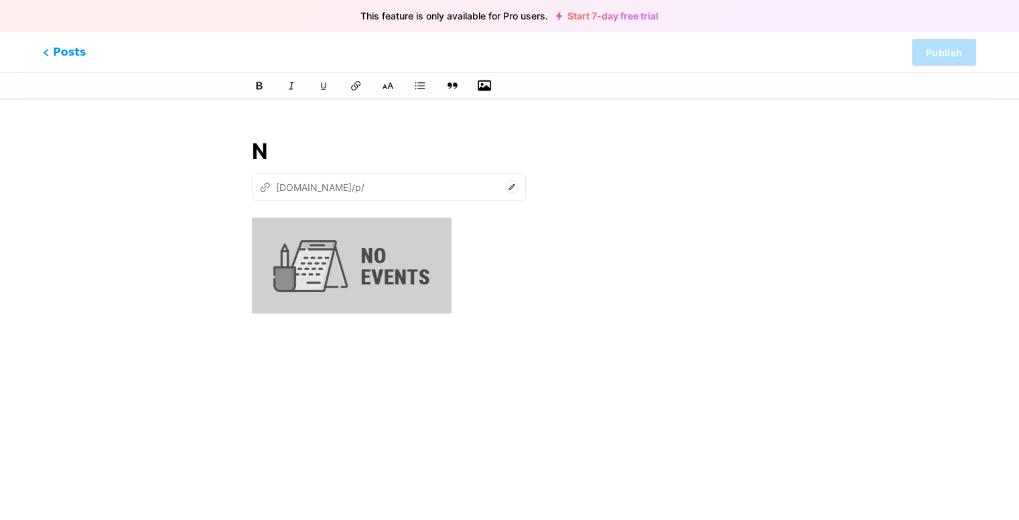
type input "n"
type input "NO"
type input "no"
type input "NO EV"
type input "no-e"
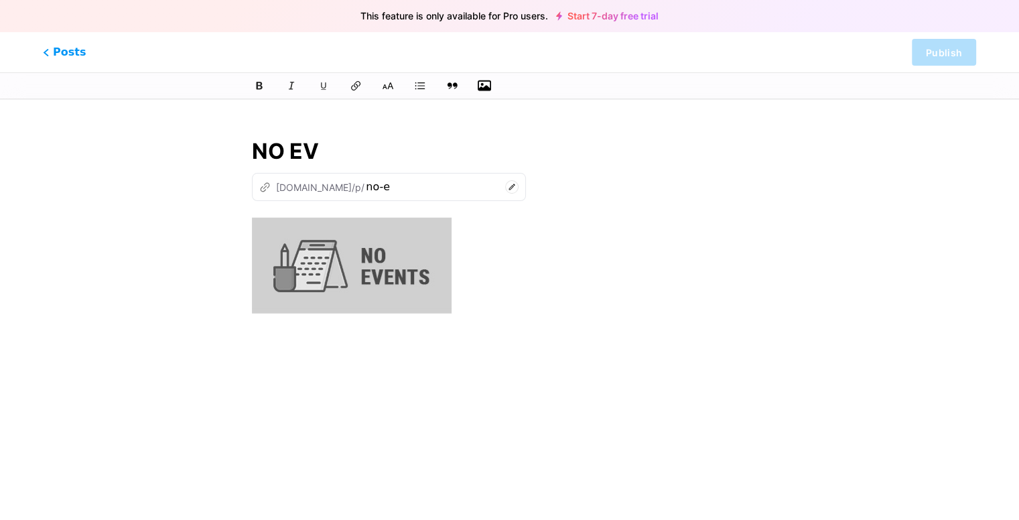
type input "NO EVW"
type input "no-evw"
type input "NO EVEN"
type input "no-ev"
type input "NO EVENTS"
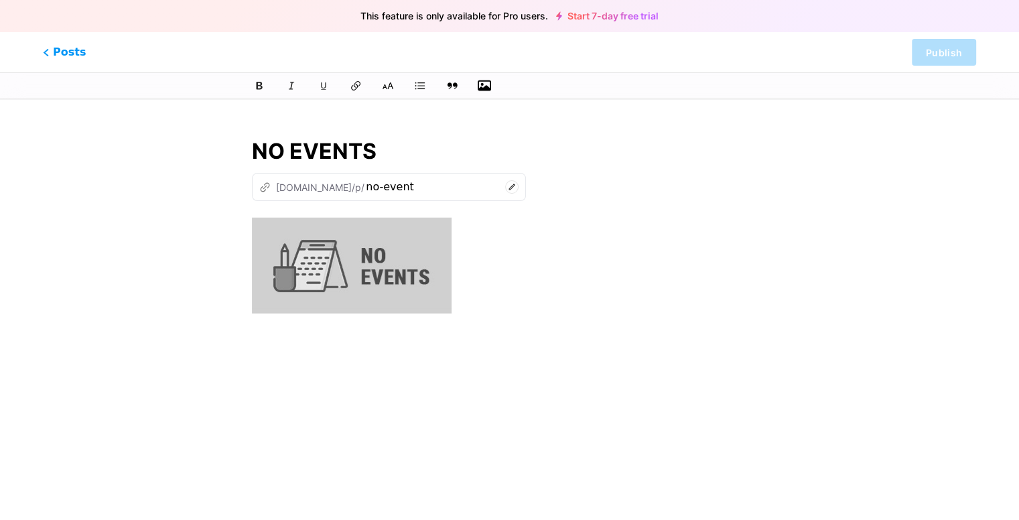
type input "no-events"
type input "NO EVENTS"
click at [839, 132] on div "This feature is only available for Pro users. Start 7-day free trial Posts Publ…" at bounding box center [509, 346] width 1019 height 454
click at [706, 265] on div at bounding box center [509, 384] width 515 height 335
click at [690, 194] on div "z acharyapolytechnic.bio.link/p/ no-events" at bounding box center [509, 187] width 515 height 28
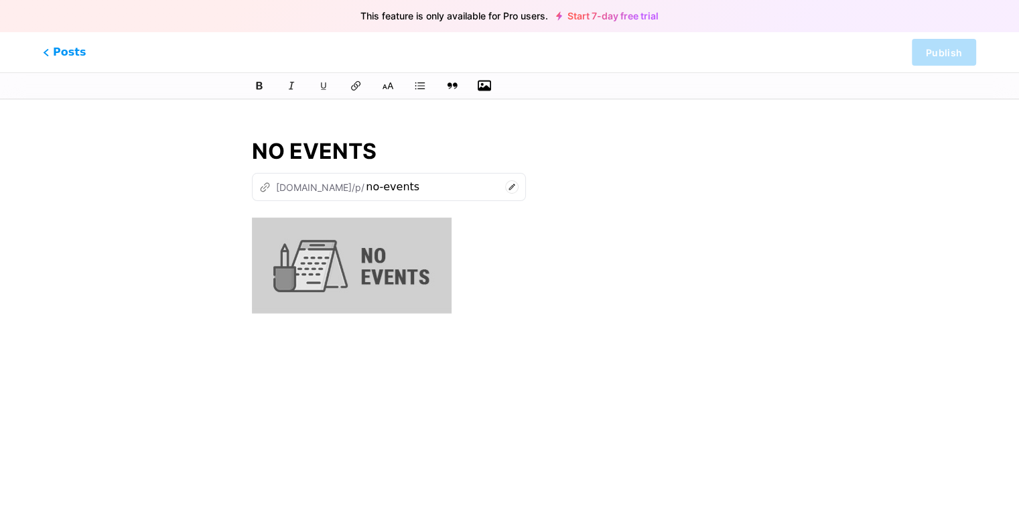
click at [417, 269] on img at bounding box center [352, 265] width 200 height 96
click at [63, 54] on span "Posts" at bounding box center [65, 52] width 48 height 17
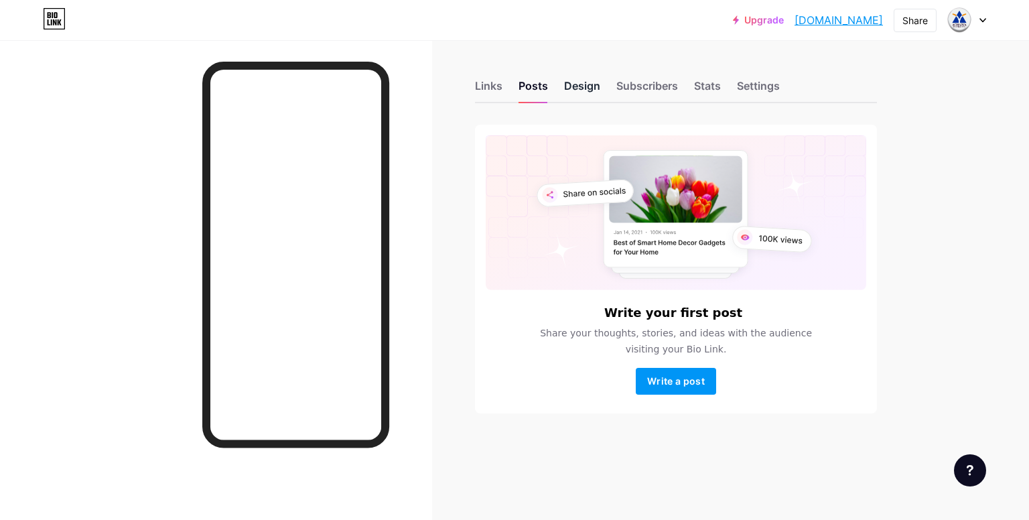
click at [586, 90] on div "Design" at bounding box center [582, 90] width 36 height 24
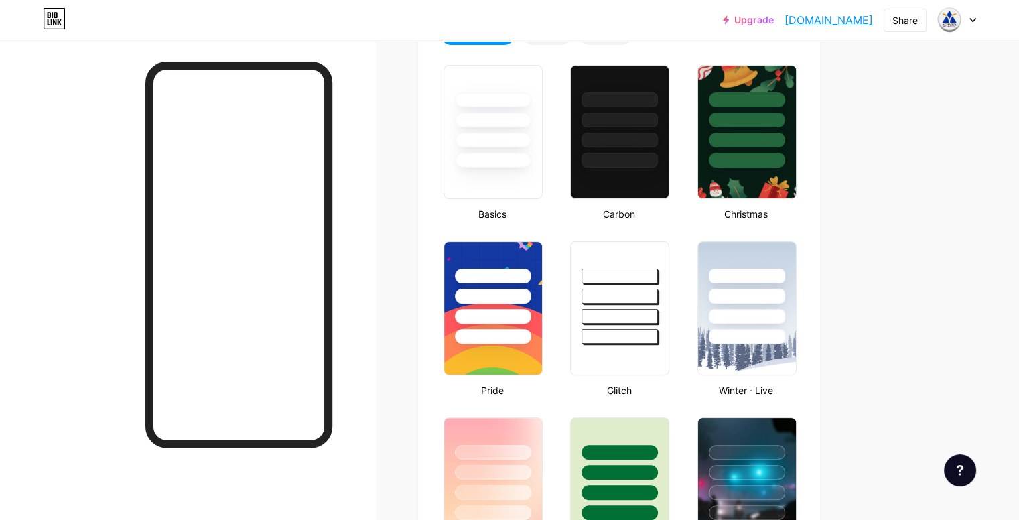
type input "#e8f7de"
type input "#000000"
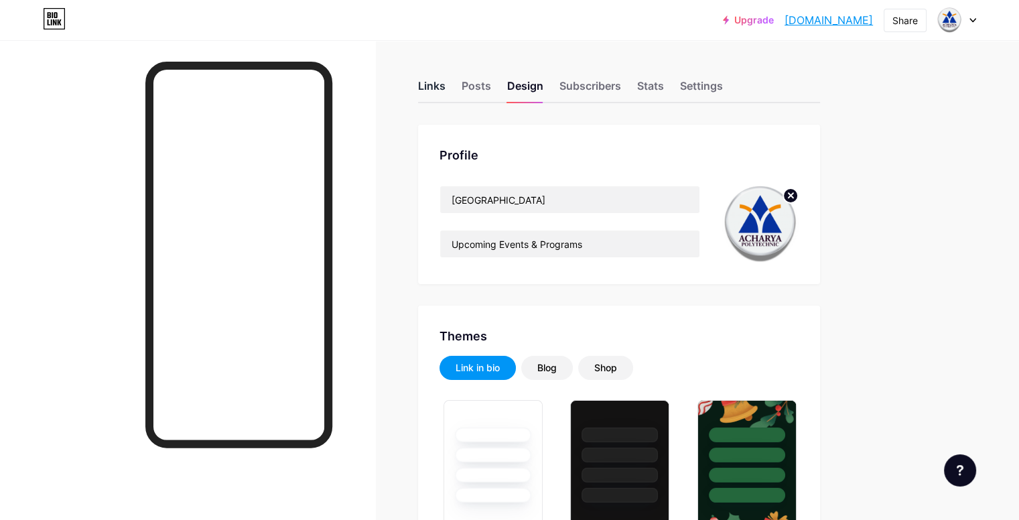
click at [446, 88] on div "Links" at bounding box center [431, 90] width 27 height 24
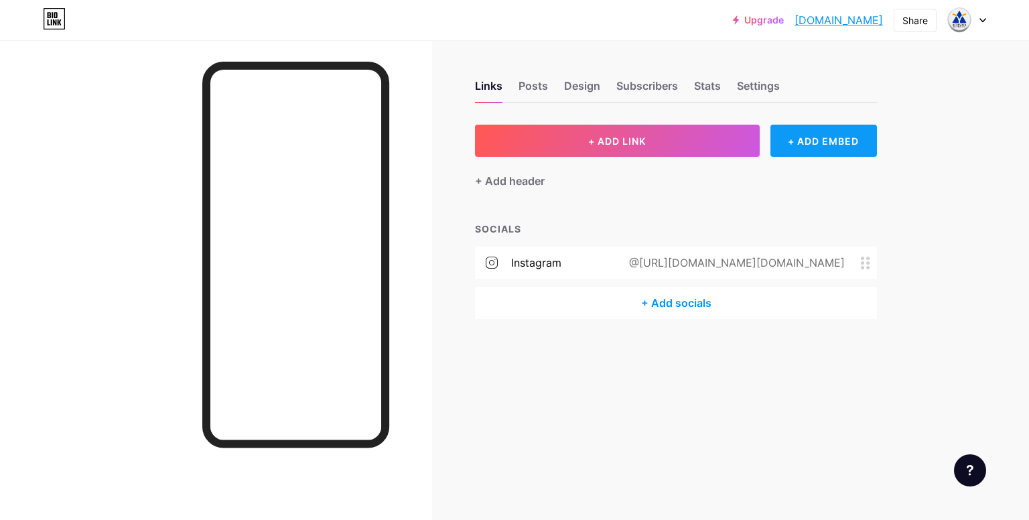
click at [828, 133] on div "+ ADD EMBED" at bounding box center [824, 141] width 107 height 32
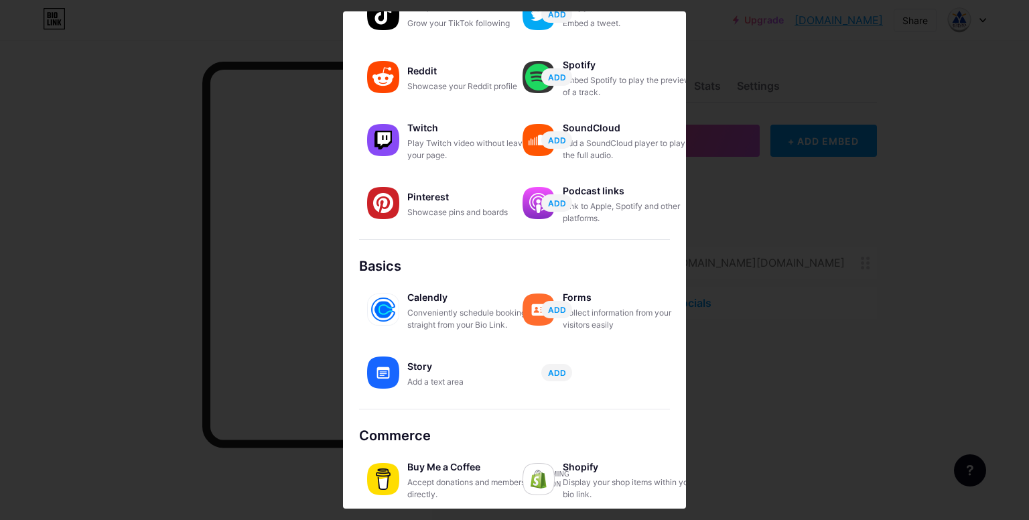
scroll to position [185, 0]
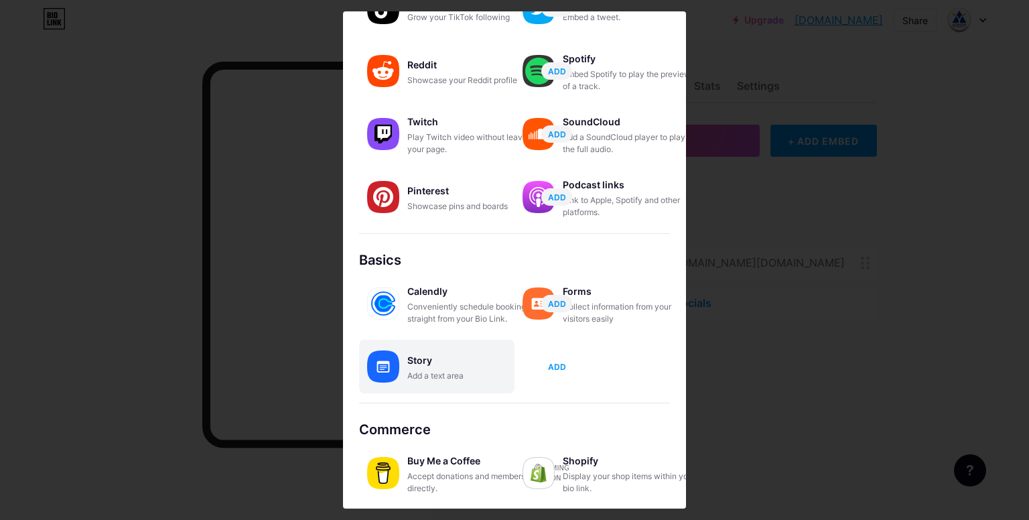
click at [560, 363] on span "ADD" at bounding box center [557, 366] width 18 height 11
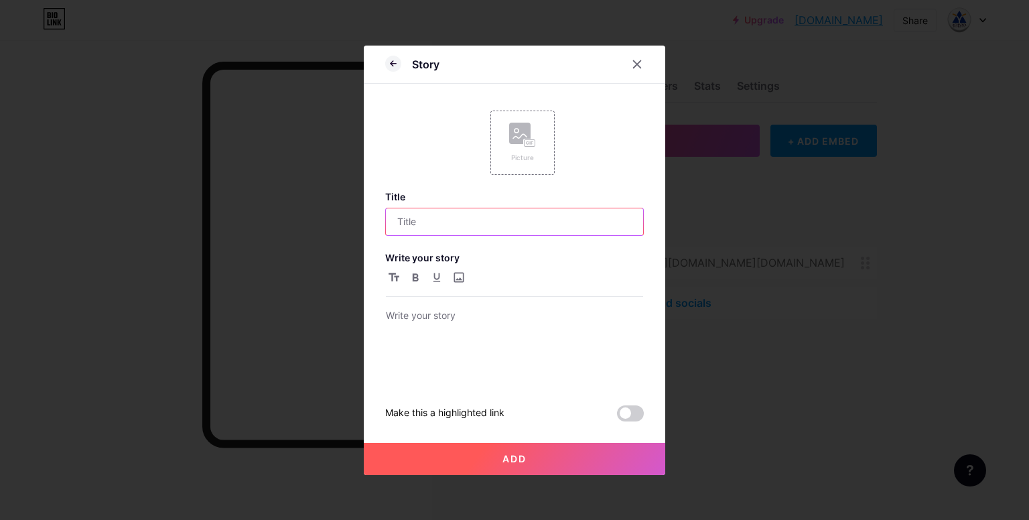
click at [439, 228] on input "text" at bounding box center [514, 221] width 257 height 27
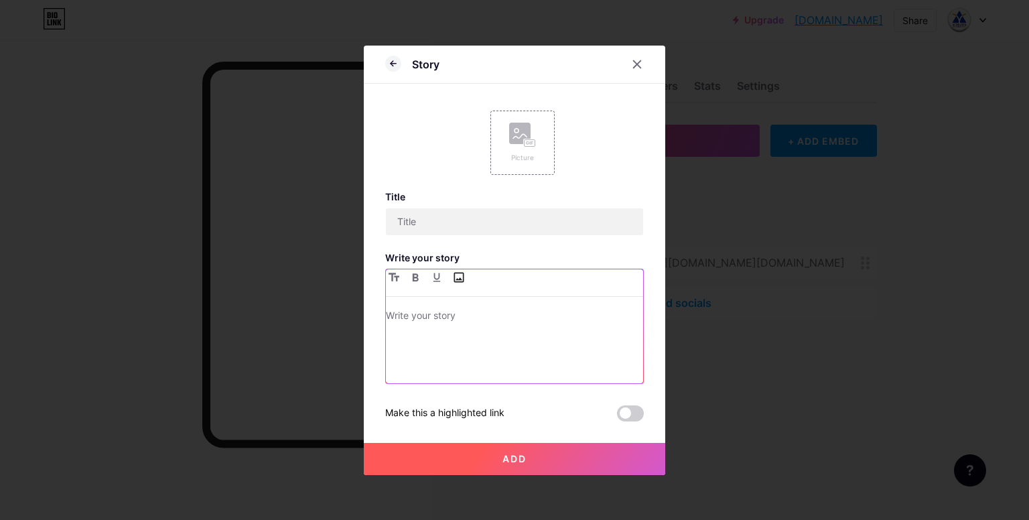
click at [452, 276] on input "file" at bounding box center [458, 277] width 16 height 16
type input "C:\fakepath\no-event.jpg"
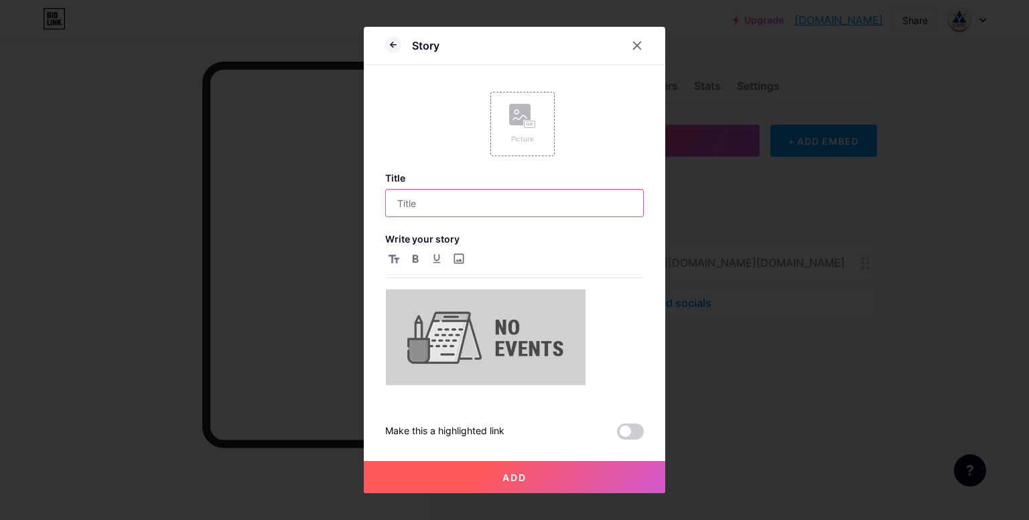
click at [444, 212] on input "text" at bounding box center [514, 203] width 257 height 27
type input "NO EVENTS"
click at [364, 461] on button "Add" at bounding box center [515, 477] width 302 height 32
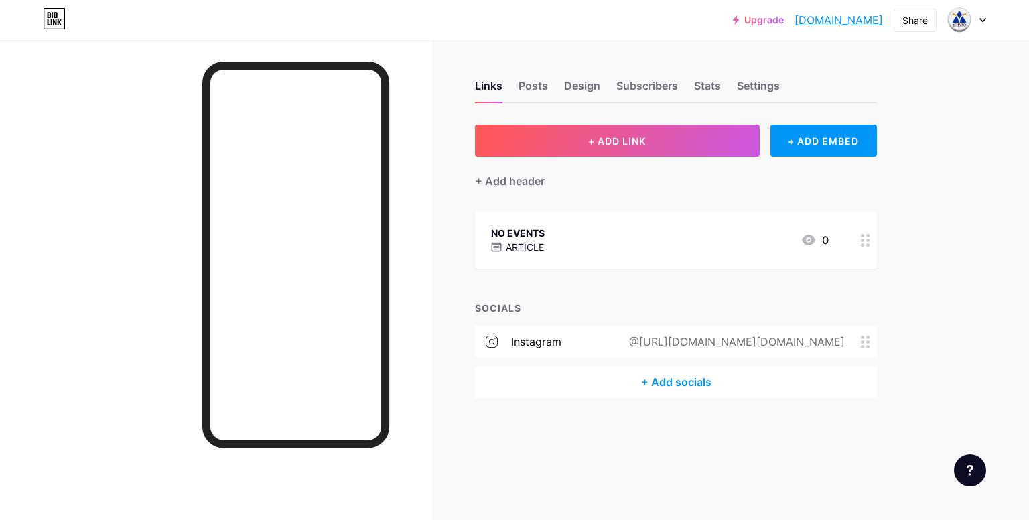
click at [536, 240] on p "ARTICLE" at bounding box center [525, 247] width 38 height 14
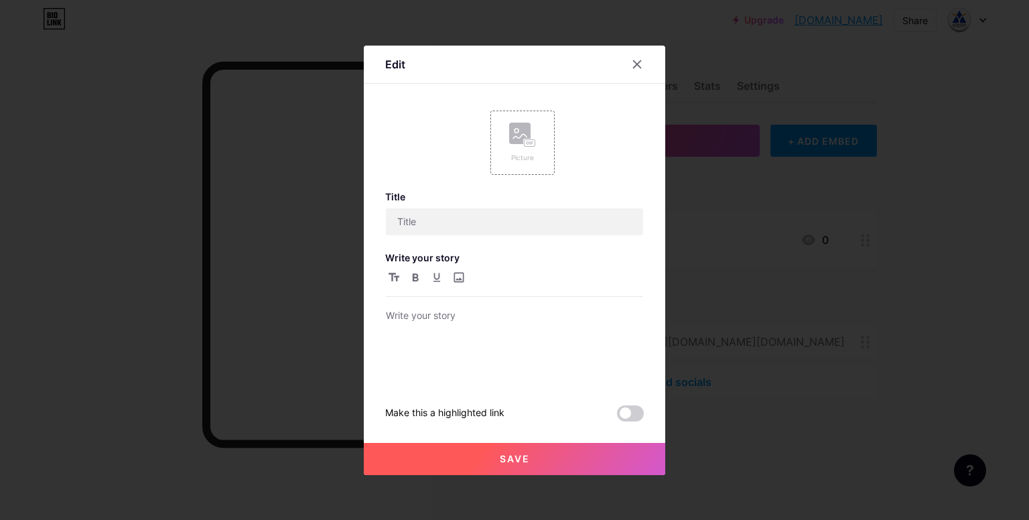
type input "NO EVENTS"
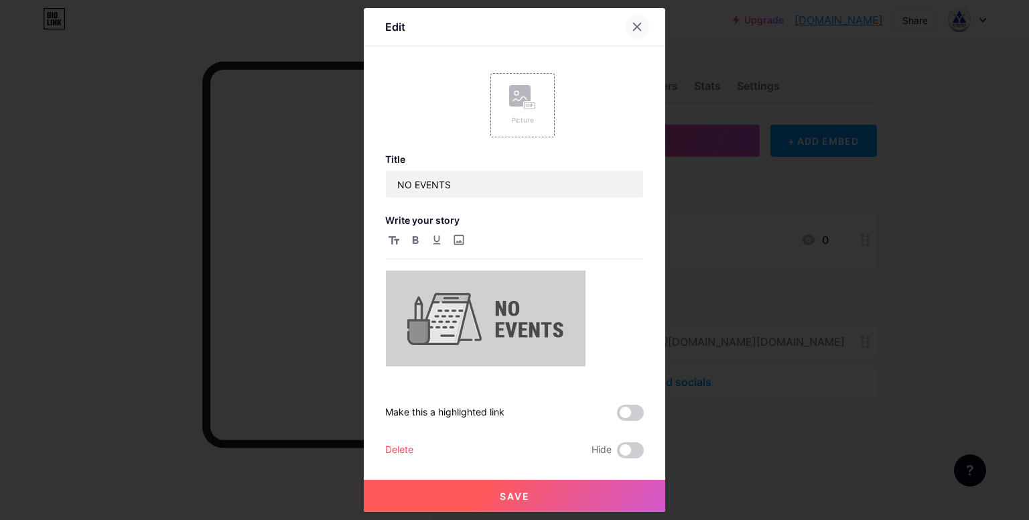
click at [637, 28] on icon at bounding box center [637, 26] width 11 height 11
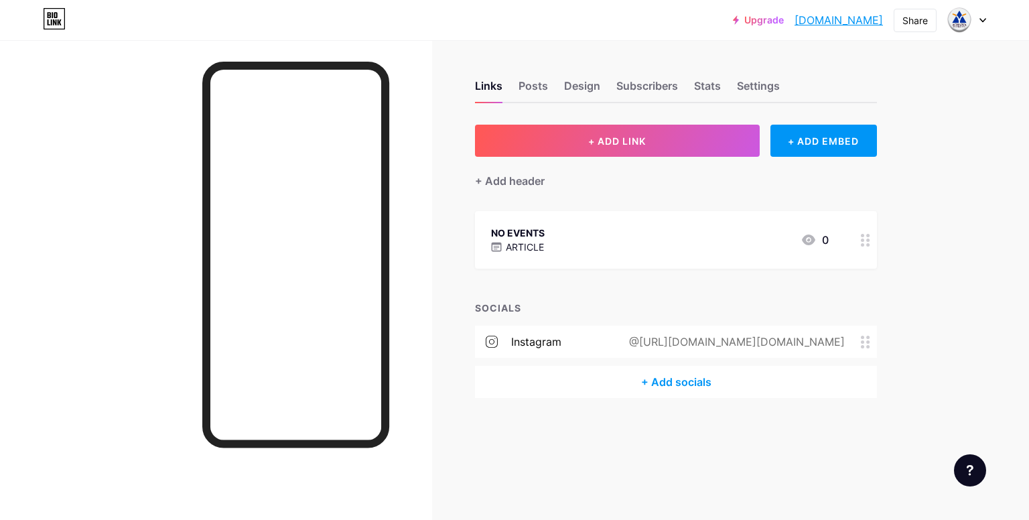
click at [556, 242] on div "NO EVENTS ARTICLE 0" at bounding box center [660, 239] width 338 height 31
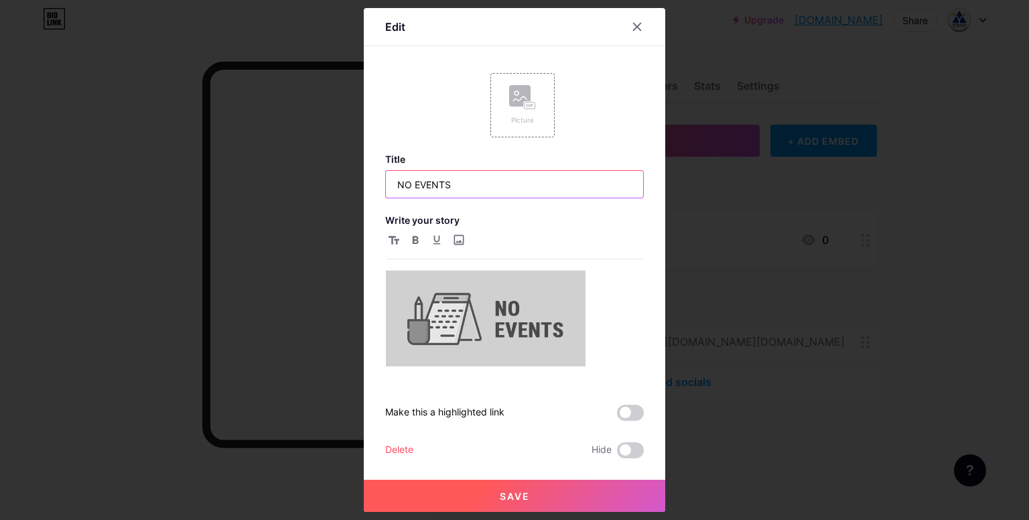
click at [500, 185] on input "NO EVENTS" at bounding box center [514, 184] width 257 height 27
click at [474, 186] on input "NO EVENTS" at bounding box center [514, 184] width 257 height 27
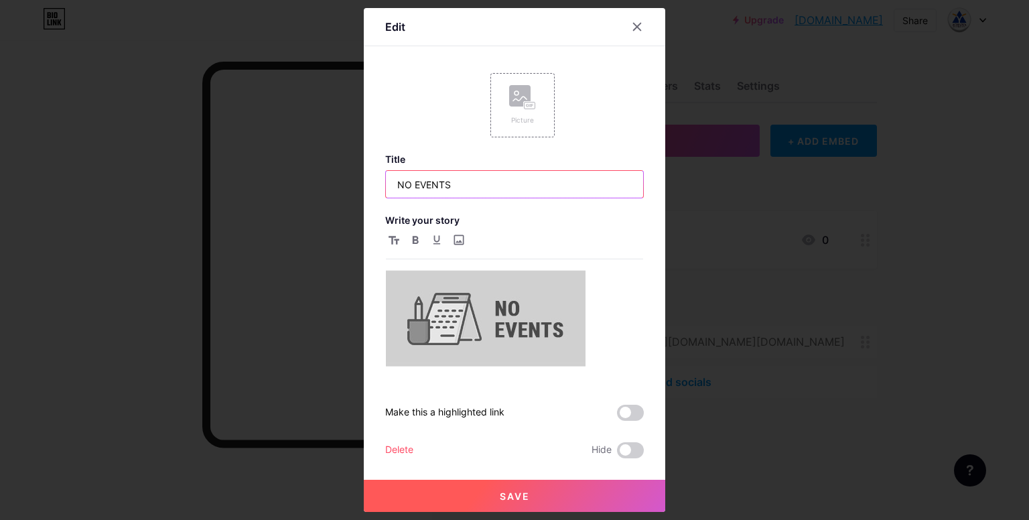
paste input "Events"
type input "Events"
click at [473, 494] on button "Save" at bounding box center [515, 496] width 302 height 32
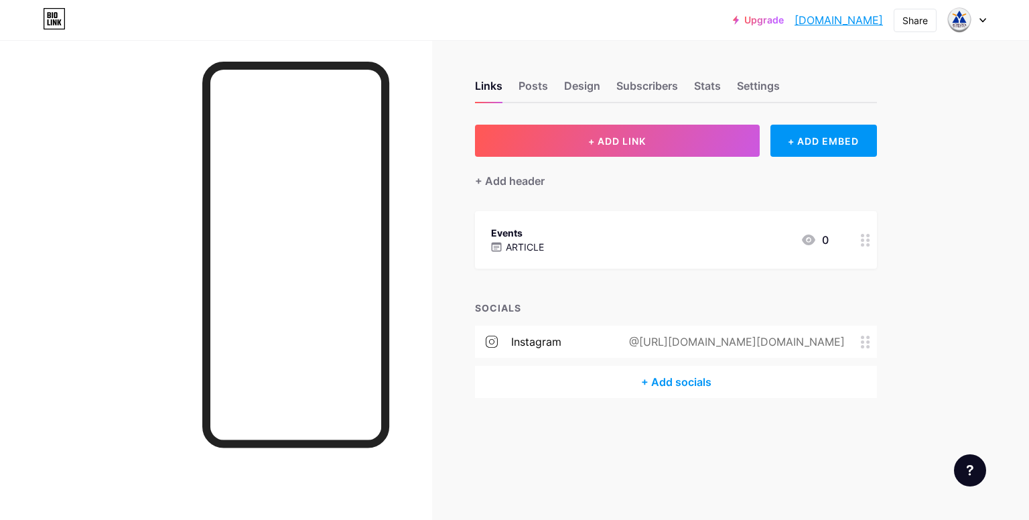
click at [852, 234] on div "Events ARTICLE 0" at bounding box center [676, 240] width 402 height 58
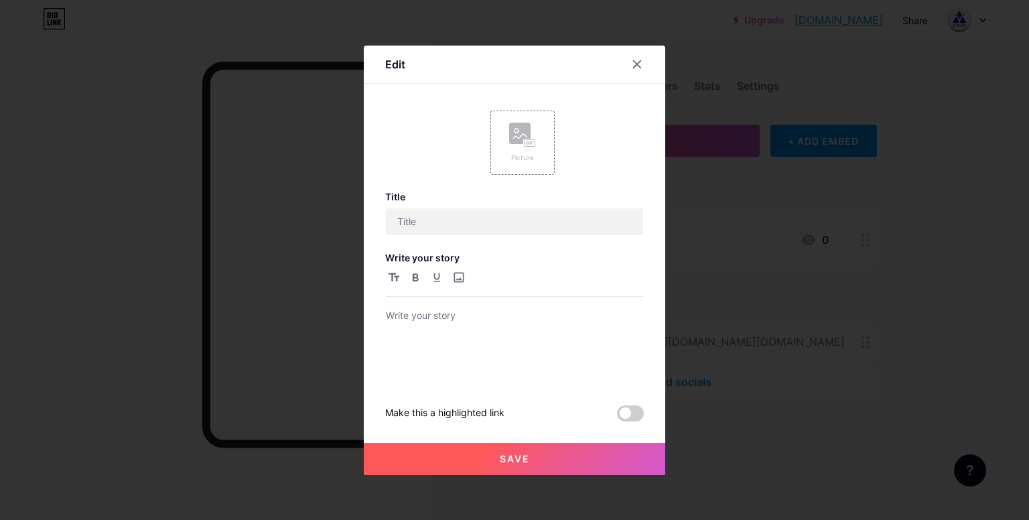
type input "Events"
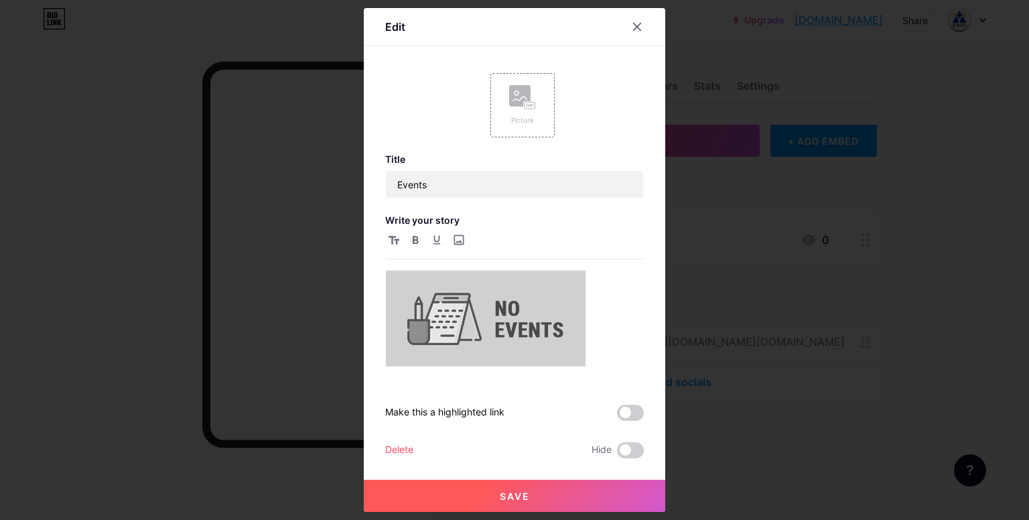
click at [643, 27] on div at bounding box center [637, 27] width 24 height 24
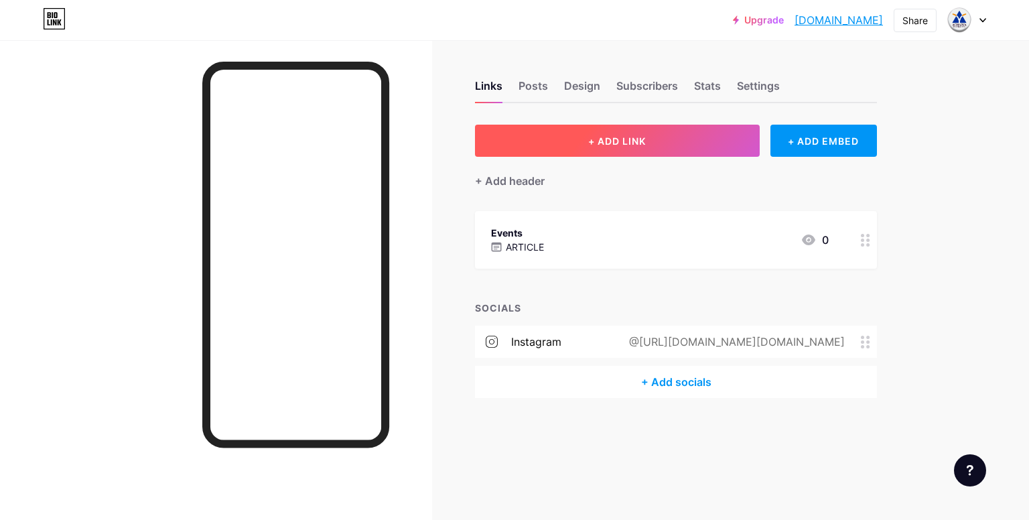
click at [545, 149] on button "+ ADD LINK" at bounding box center [617, 141] width 285 height 32
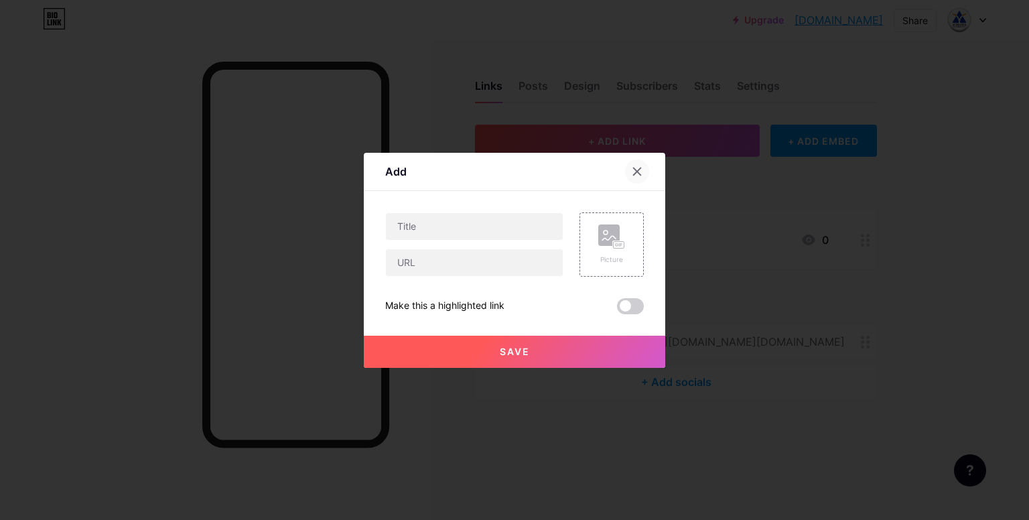
click at [645, 173] on div at bounding box center [637, 171] width 24 height 24
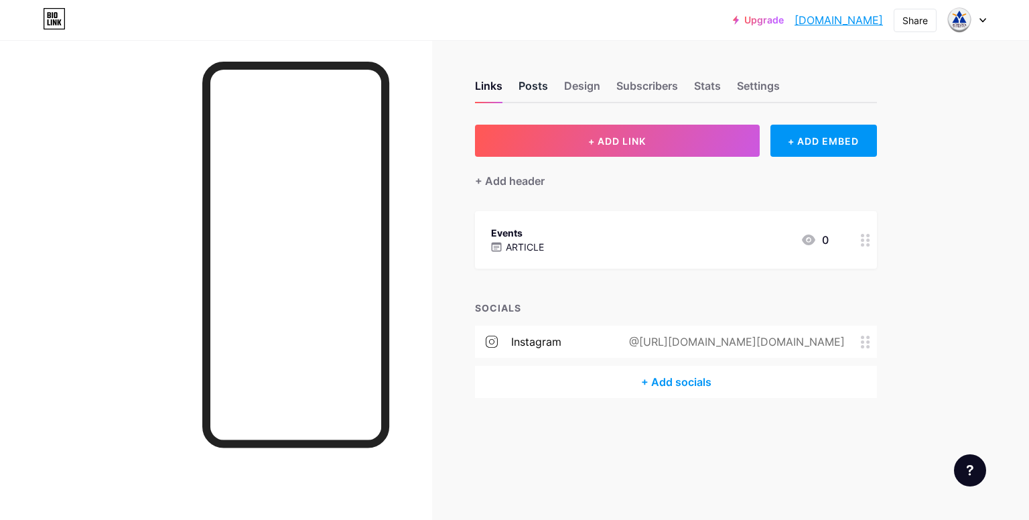
click at [521, 92] on div "Posts" at bounding box center [533, 90] width 29 height 24
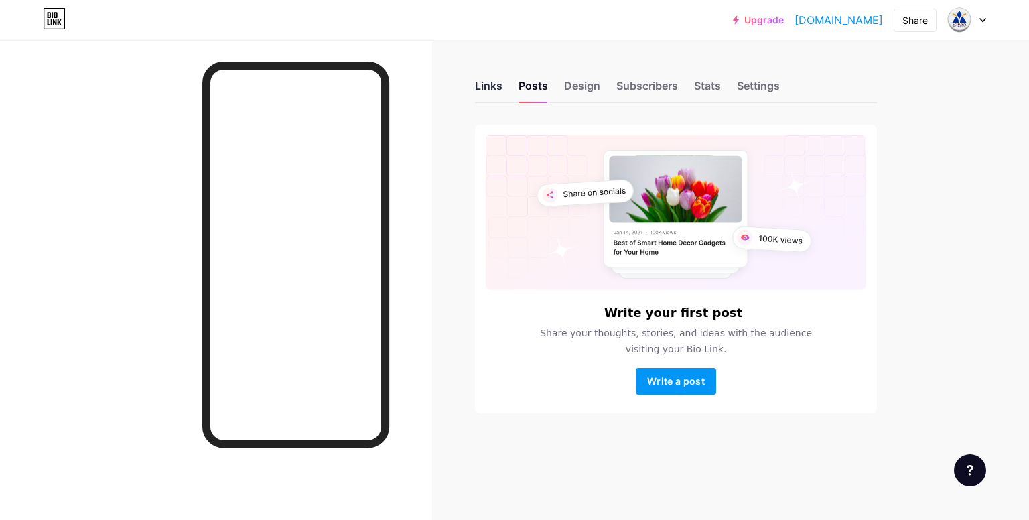
click at [483, 96] on div "Links" at bounding box center [488, 90] width 27 height 24
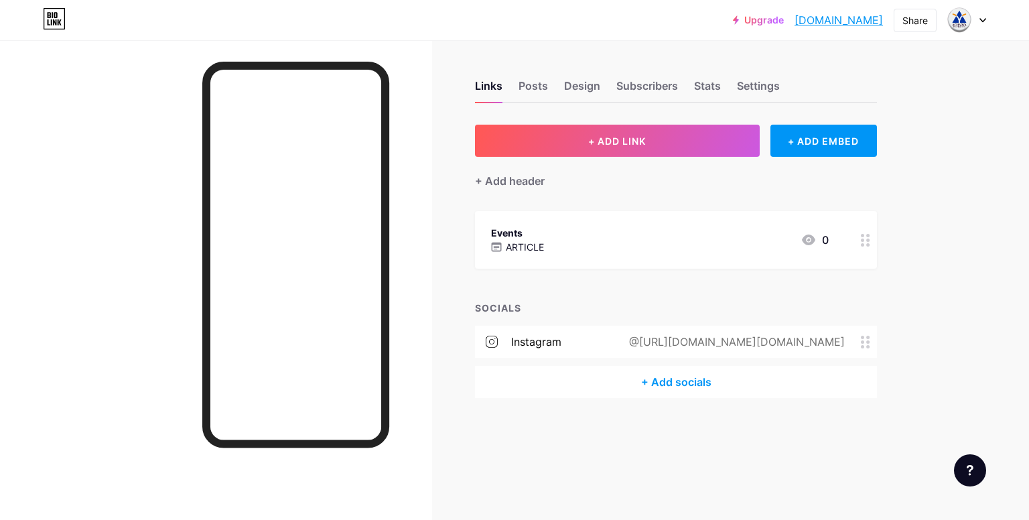
click at [458, 215] on div "Links Posts Design Subscribers Stats Settings + ADD LINK + ADD EMBED + Add head…" at bounding box center [466, 252] width 933 height 425
click at [395, 233] on div at bounding box center [216, 300] width 432 height 520
click at [796, 141] on div "+ ADD EMBED" at bounding box center [824, 141] width 107 height 32
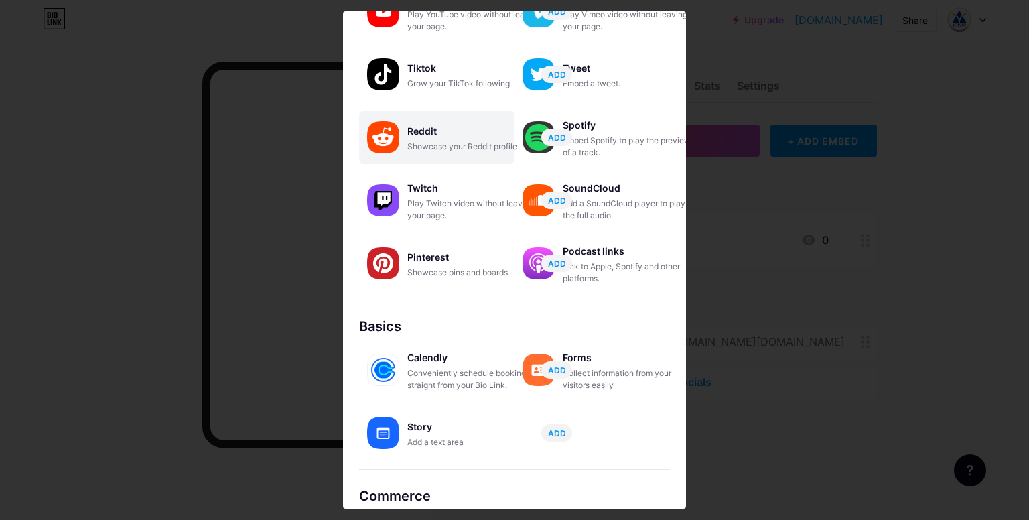
scroll to position [185, 0]
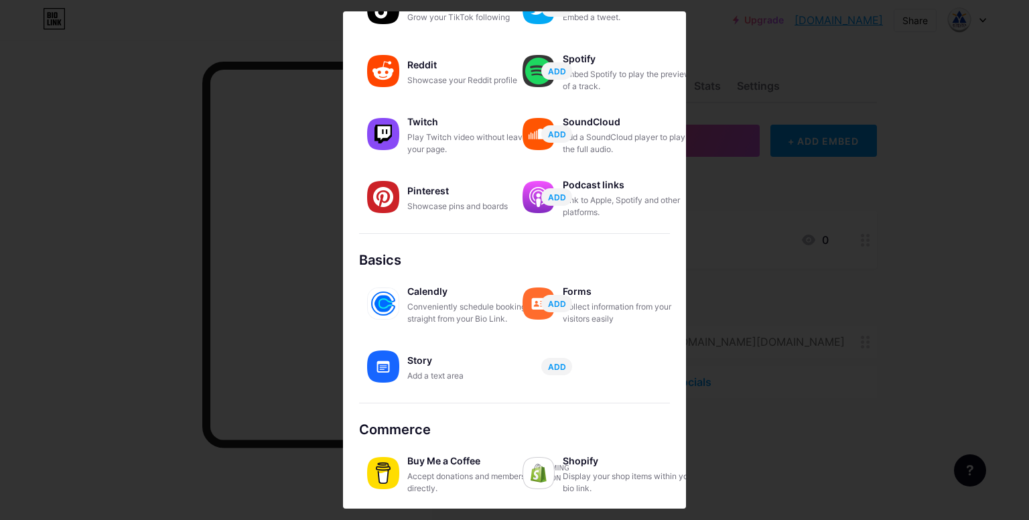
click at [842, 330] on div at bounding box center [514, 260] width 1029 height 520
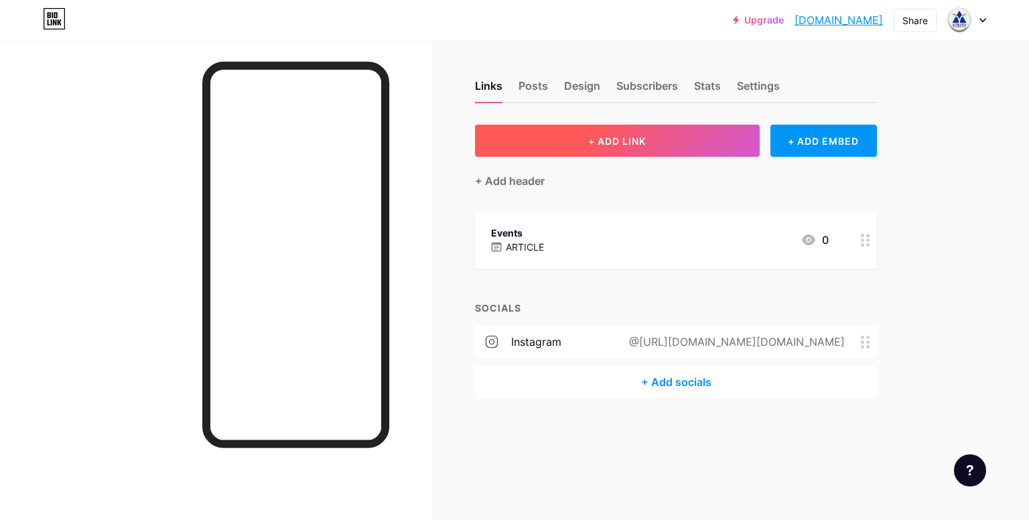
click at [633, 135] on span "+ ADD LINK" at bounding box center [617, 140] width 58 height 11
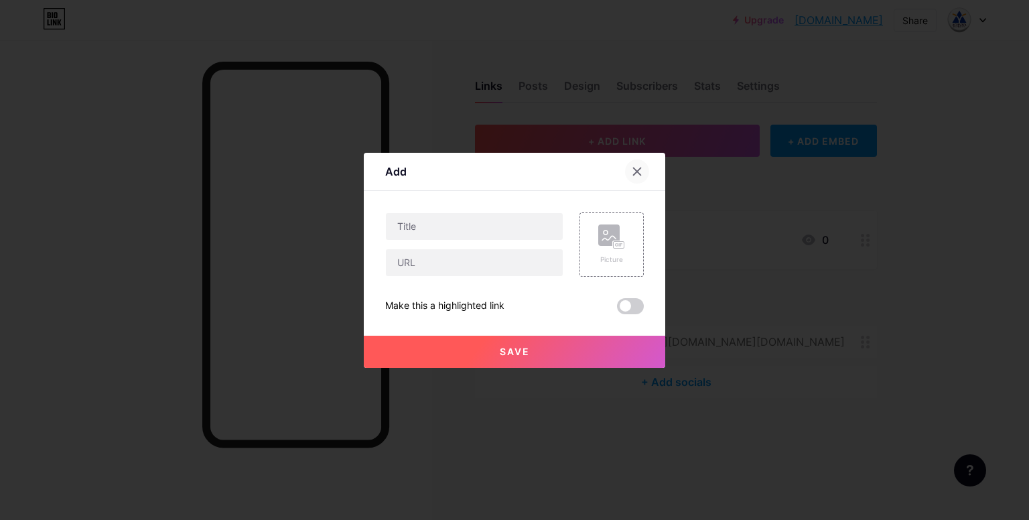
click at [643, 164] on div at bounding box center [637, 171] width 24 height 24
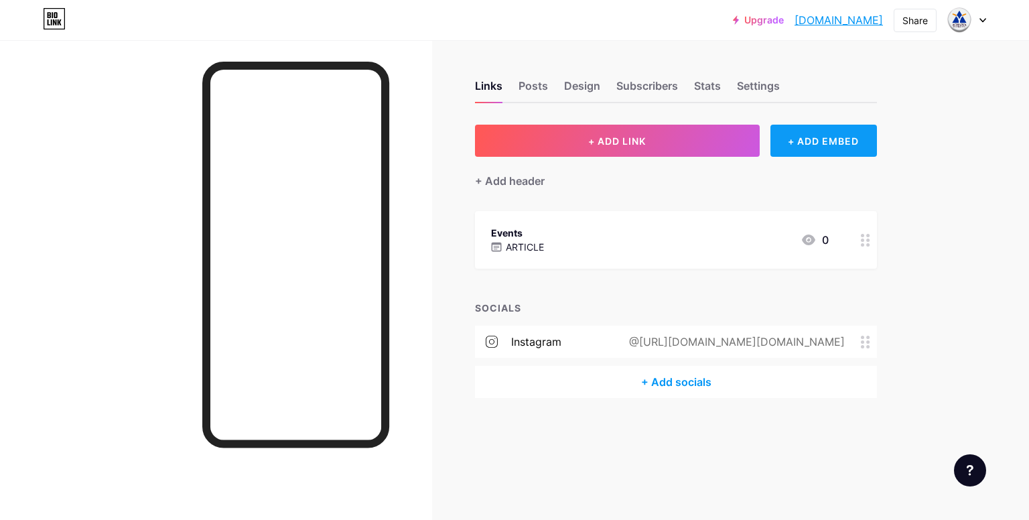
click at [826, 136] on div "+ ADD EMBED" at bounding box center [824, 141] width 107 height 32
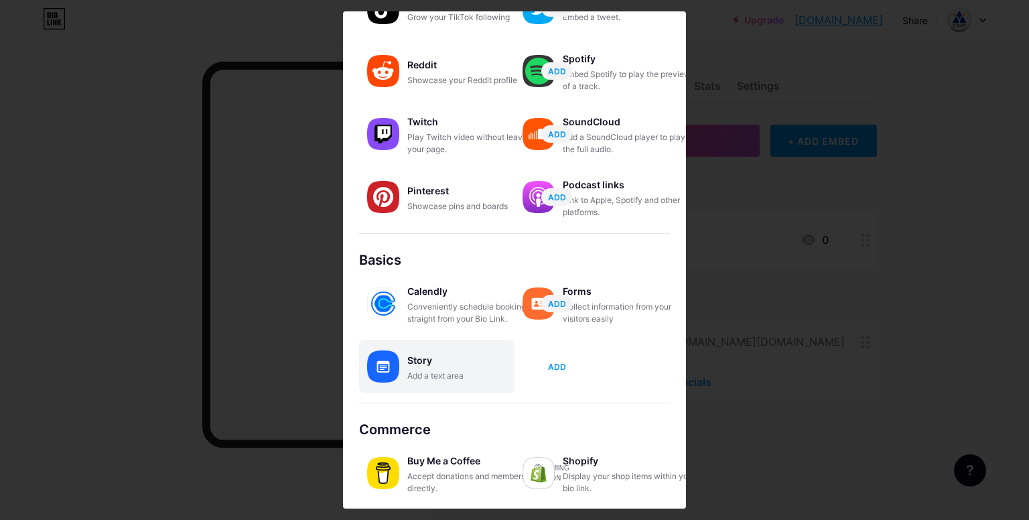
click at [554, 364] on span "ADD" at bounding box center [557, 366] width 18 height 11
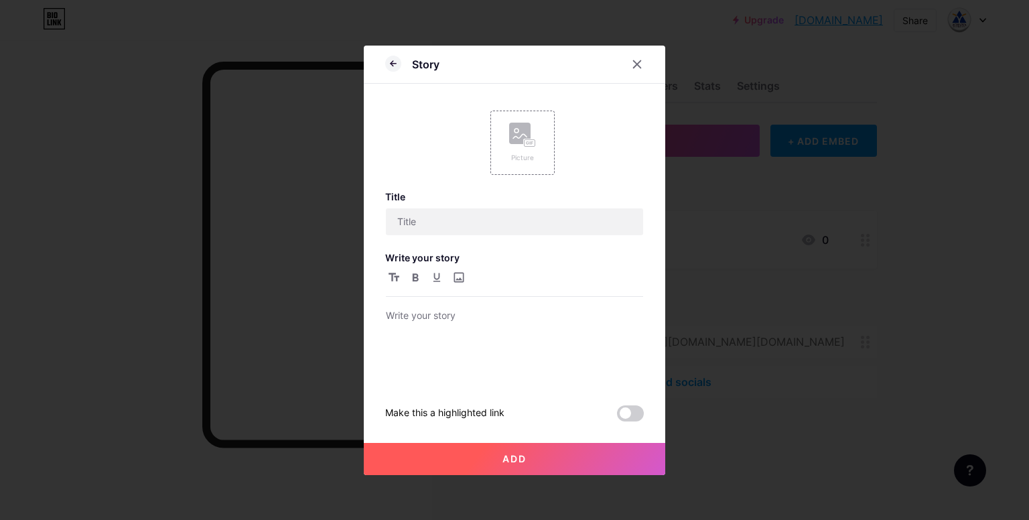
scroll to position [0, 0]
click at [495, 349] on div at bounding box center [514, 346] width 257 height 76
click at [501, 331] on div at bounding box center [514, 346] width 257 height 76
click at [493, 312] on p at bounding box center [514, 317] width 257 height 19
click at [493, 247] on div "Title Write your story Make this a highlighted link" at bounding box center [514, 306] width 259 height 231
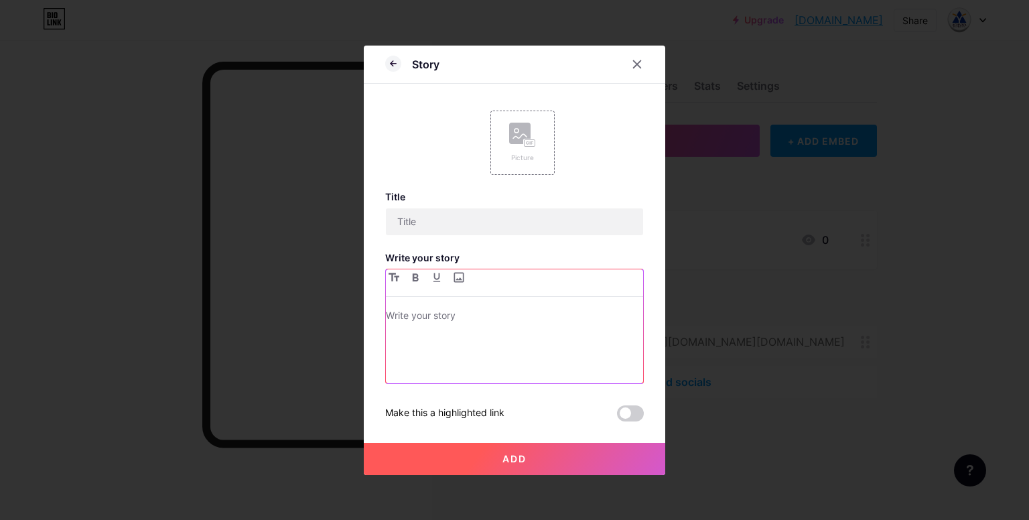
click at [469, 325] on p at bounding box center [514, 317] width 257 height 19
click at [397, 280] on icon "button" at bounding box center [394, 277] width 11 height 8
click at [399, 316] on h1 at bounding box center [514, 316] width 257 height 16
click at [459, 277] on input "file" at bounding box center [458, 277] width 16 height 16
type input "C:\fakepath\no-event.jpg"
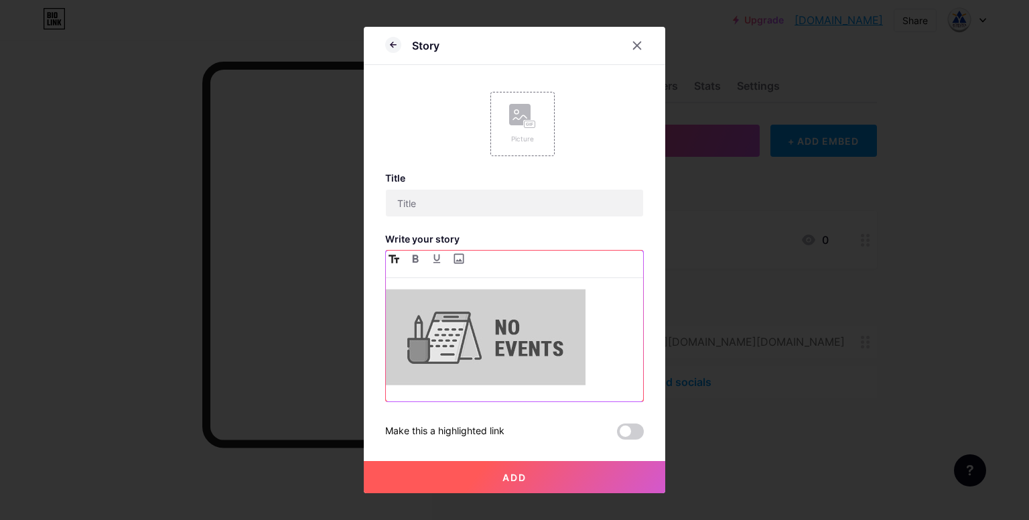
click at [395, 257] on icon "button" at bounding box center [394, 259] width 11 height 8
click at [392, 256] on icon "button" at bounding box center [394, 259] width 11 height 8
click at [502, 237] on h3 "Write your story" at bounding box center [514, 238] width 259 height 11
click at [528, 476] on button "Add" at bounding box center [515, 477] width 302 height 32
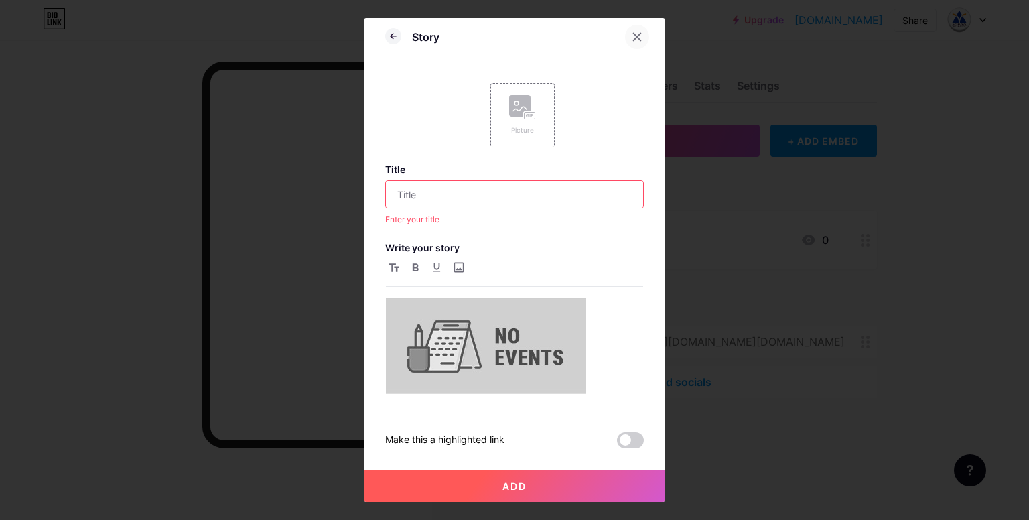
click at [639, 36] on icon at bounding box center [637, 36] width 11 height 11
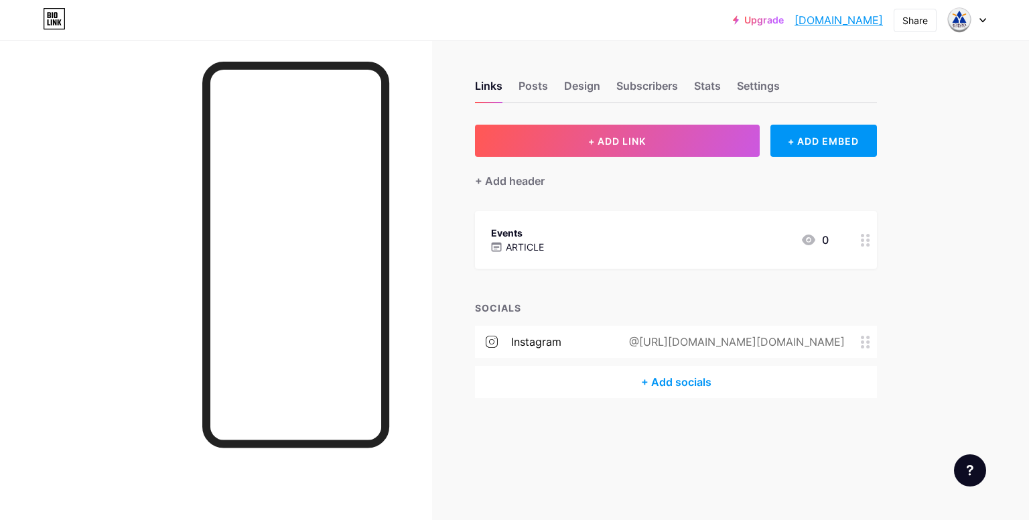
click at [633, 235] on div "Events ARTICLE 0" at bounding box center [660, 239] width 338 height 31
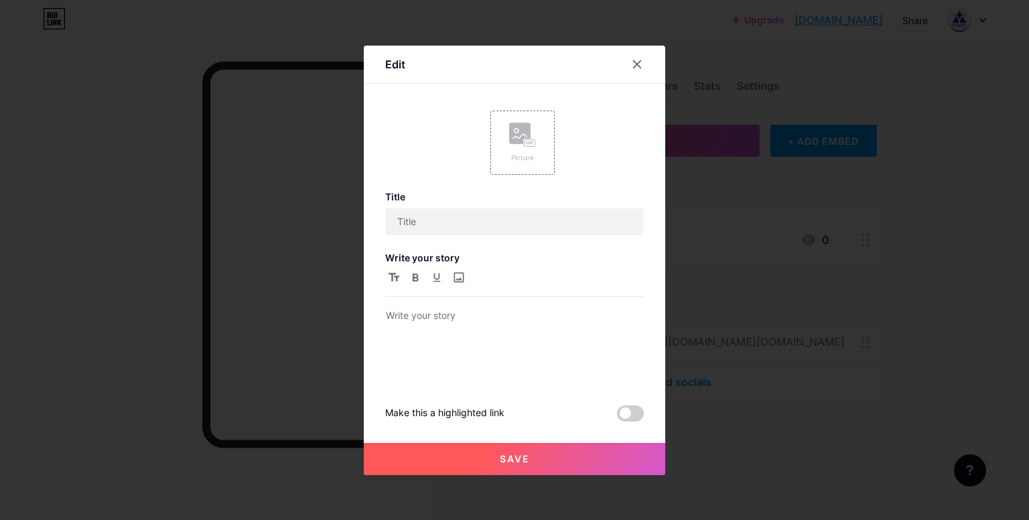
type input "Events"
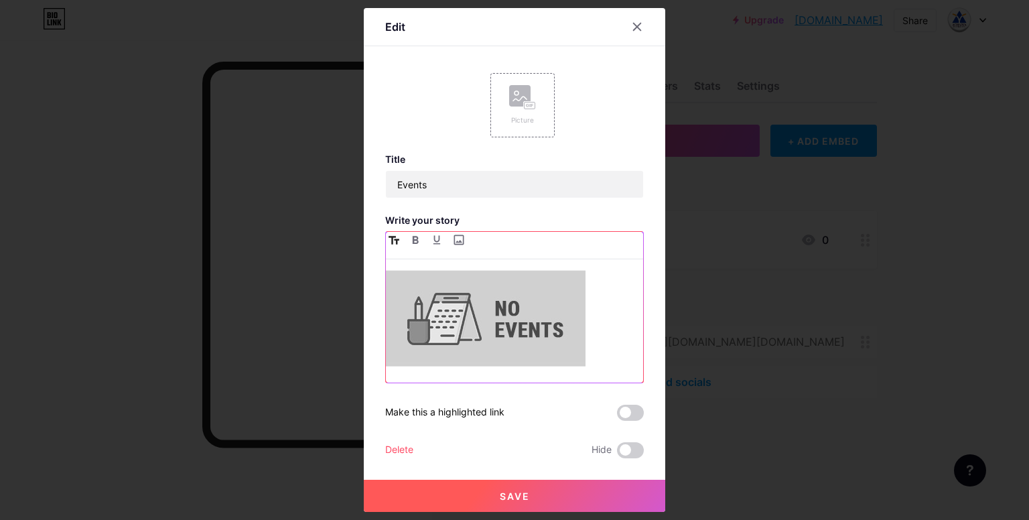
click at [393, 234] on button "button" at bounding box center [394, 240] width 16 height 16
click at [497, 220] on h3 "Write your story" at bounding box center [514, 219] width 259 height 11
click at [410, 243] on button "button" at bounding box center [415, 240] width 16 height 16
click at [436, 242] on icon "button" at bounding box center [437, 239] width 7 height 9
click at [461, 243] on input "file" at bounding box center [458, 240] width 16 height 16
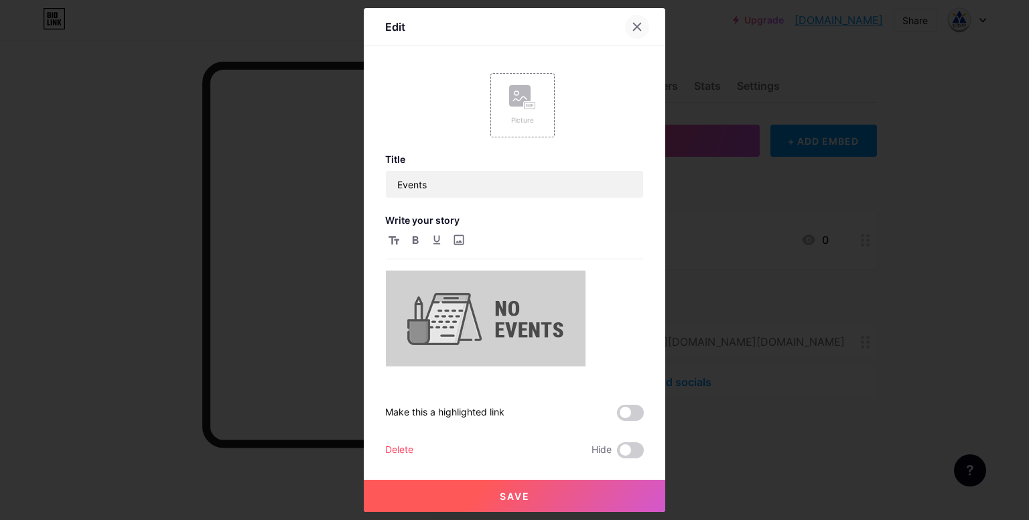
click at [643, 29] on div at bounding box center [637, 27] width 24 height 24
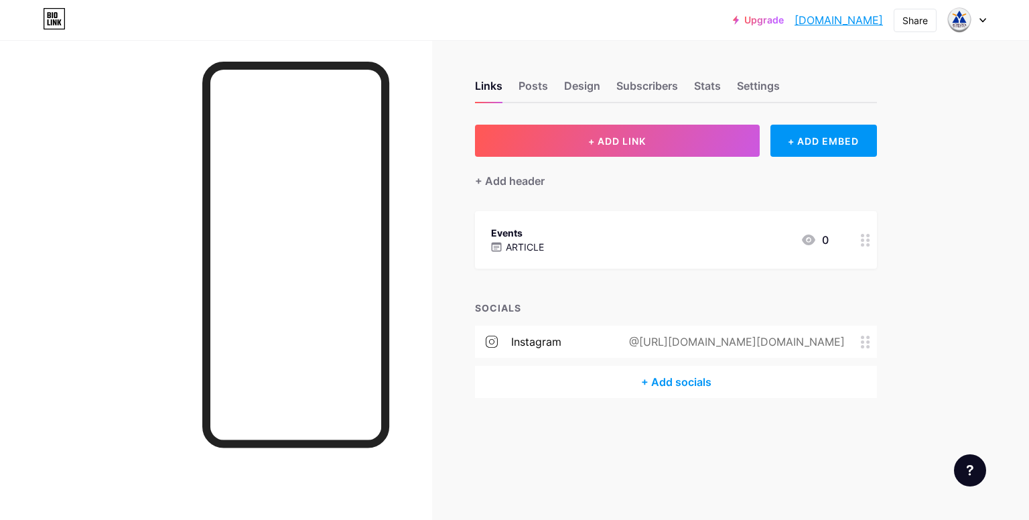
click at [654, 242] on div "Events ARTICLE 0" at bounding box center [660, 239] width 338 height 31
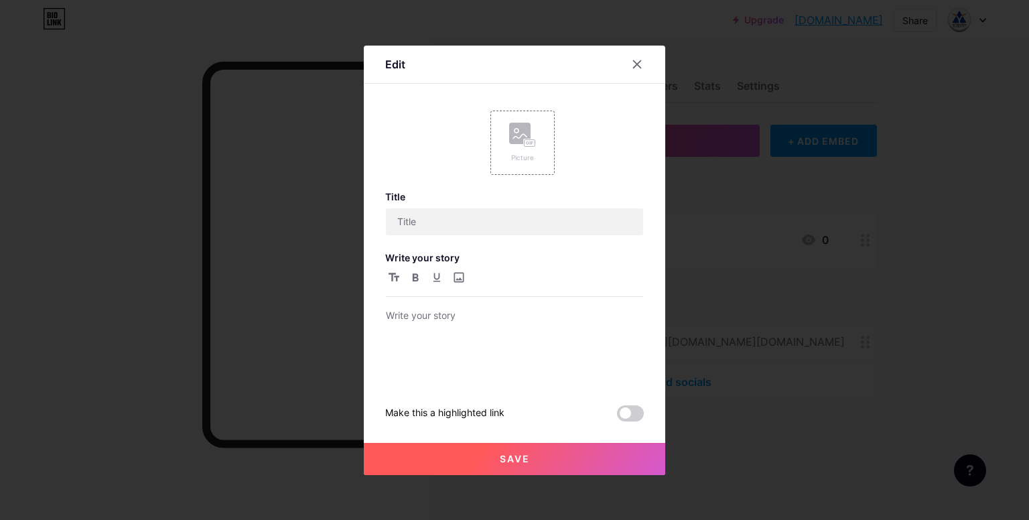
type input "Events"
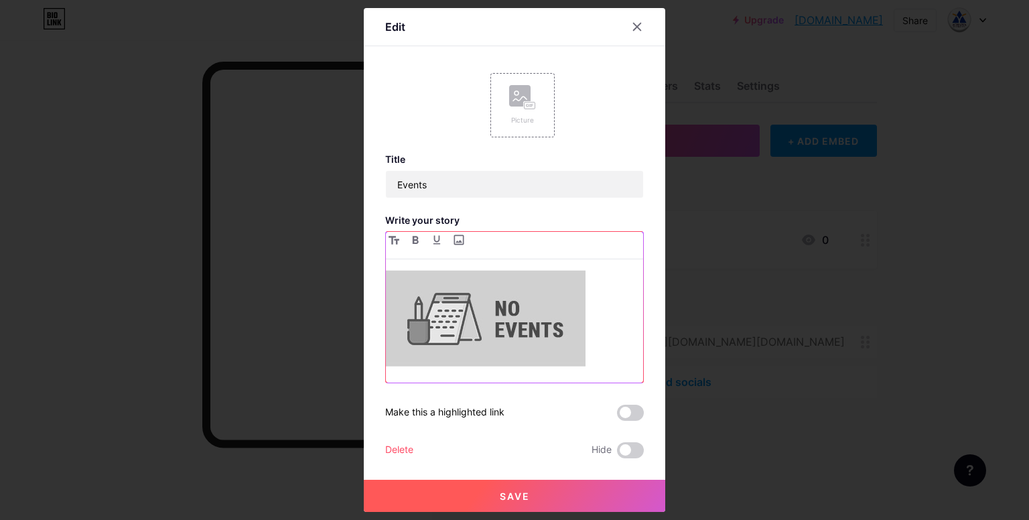
click at [485, 325] on img at bounding box center [486, 318] width 200 height 96
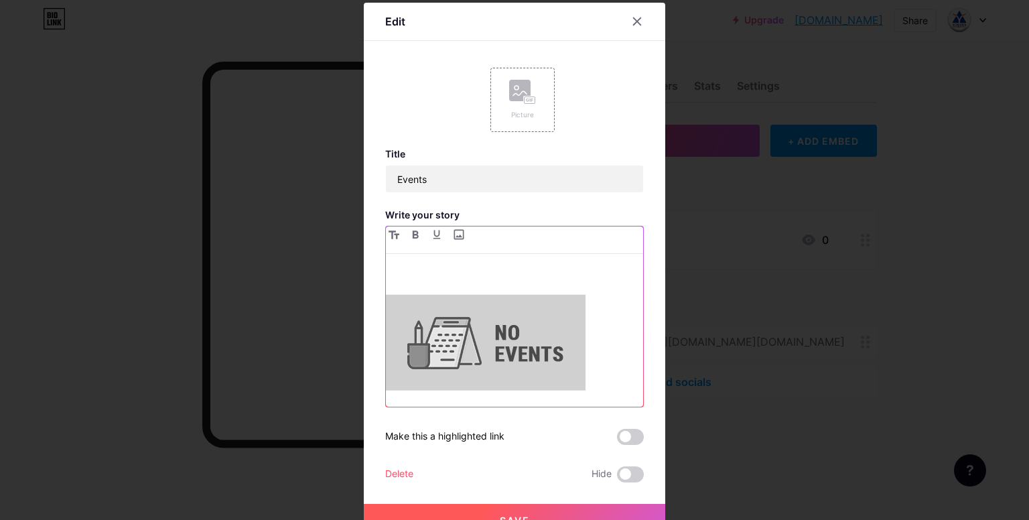
click at [462, 330] on img at bounding box center [486, 342] width 200 height 96
drag, startPoint x: 462, startPoint y: 330, endPoint x: 519, endPoint y: 421, distance: 106.5
click at [519, 421] on div "Title Events Write your story Make this a highlighted link Delete Hide" at bounding box center [514, 315] width 259 height 334
click at [560, 342] on img at bounding box center [486, 342] width 200 height 96
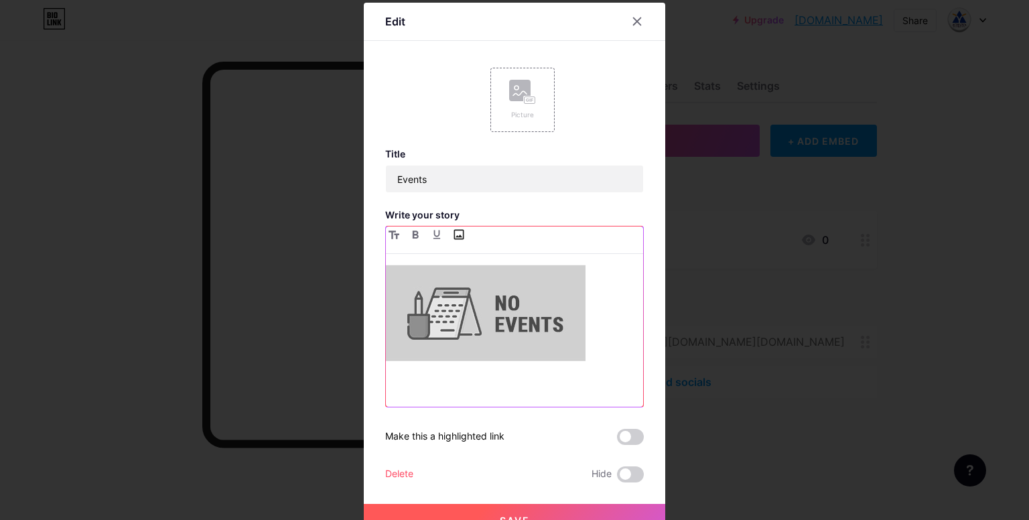
click at [455, 233] on input "file" at bounding box center [458, 234] width 16 height 16
type input "C:\fakepath\noevents.png"
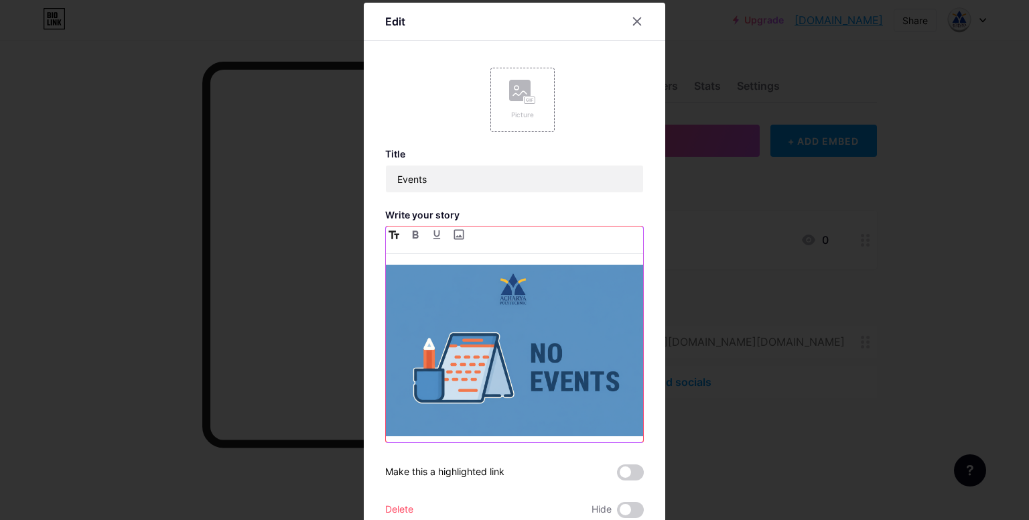
click at [389, 232] on icon "button" at bounding box center [394, 235] width 11 height 8
click at [482, 215] on h3 "Write your story" at bounding box center [514, 214] width 259 height 11
click at [413, 237] on icon "button" at bounding box center [416, 235] width 6 height 8
click at [413, 235] on icon "button" at bounding box center [416, 235] width 6 height 8
click at [499, 338] on img at bounding box center [514, 351] width 257 height 172
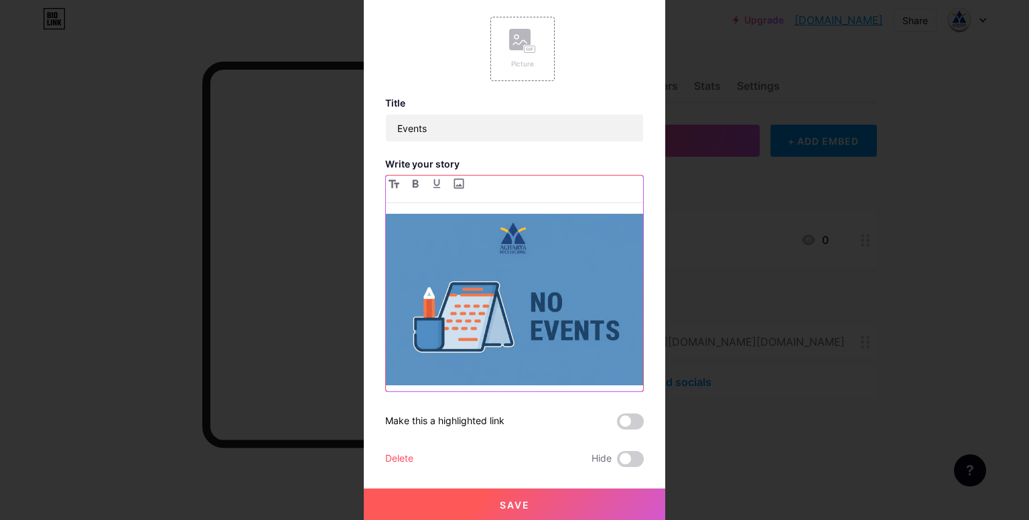
scroll to position [54, 0]
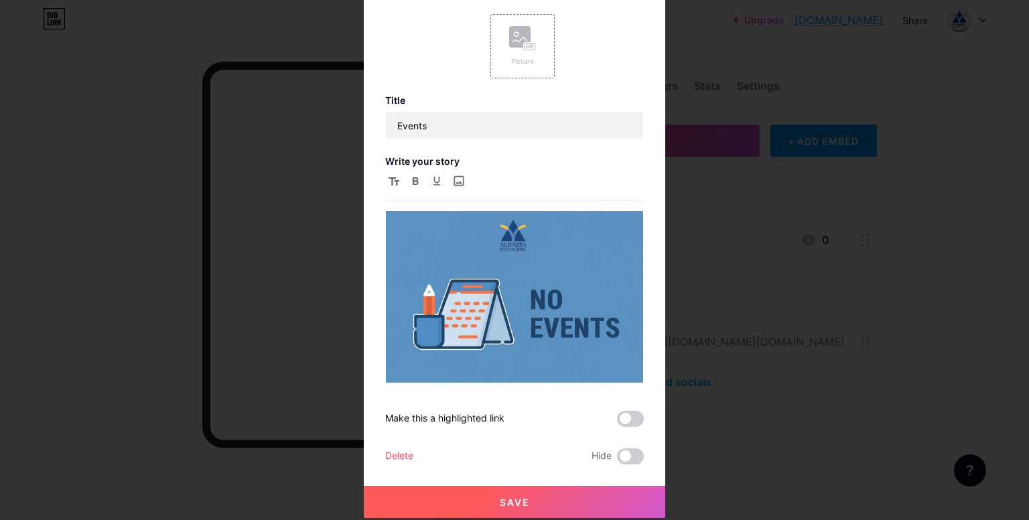
click at [517, 507] on button "Save" at bounding box center [515, 502] width 302 height 32
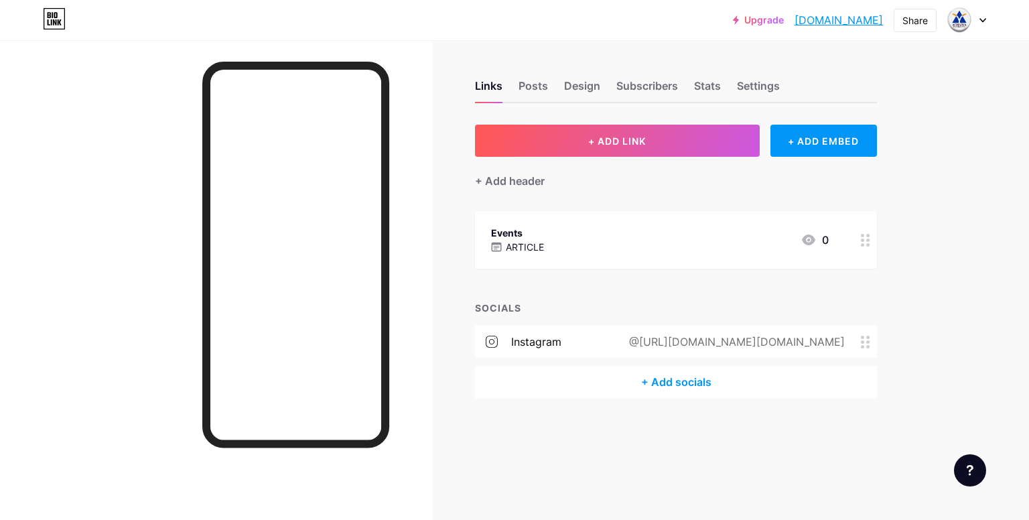
click at [125, 233] on div at bounding box center [216, 300] width 432 height 520
